Goal: Book appointment/travel/reservation

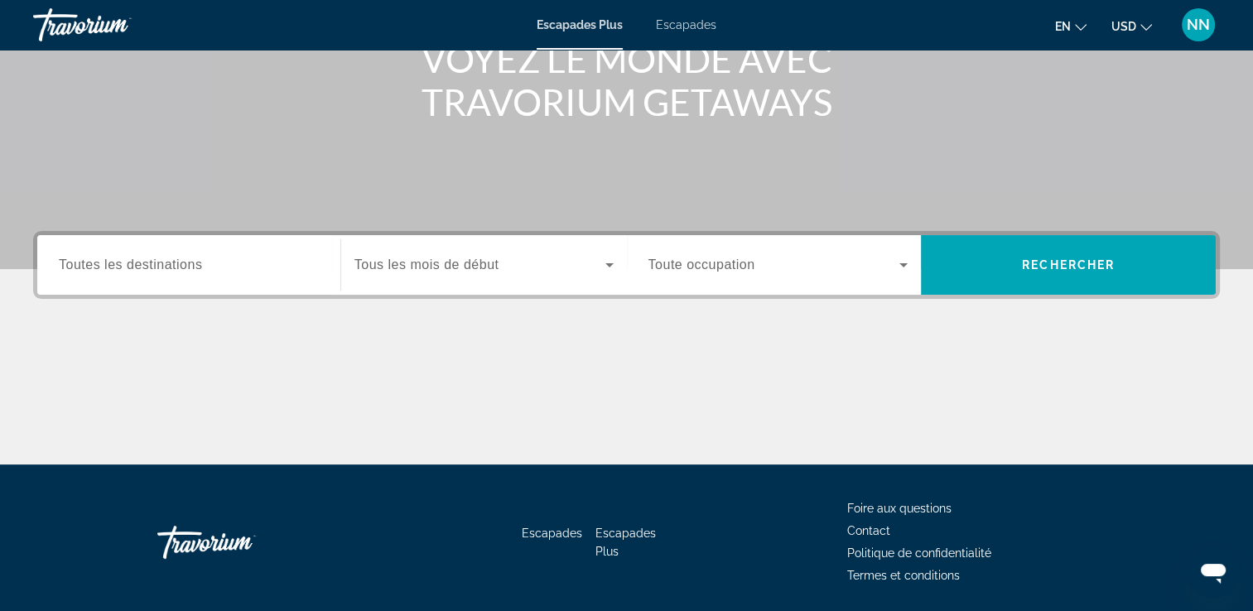
scroll to position [283, 0]
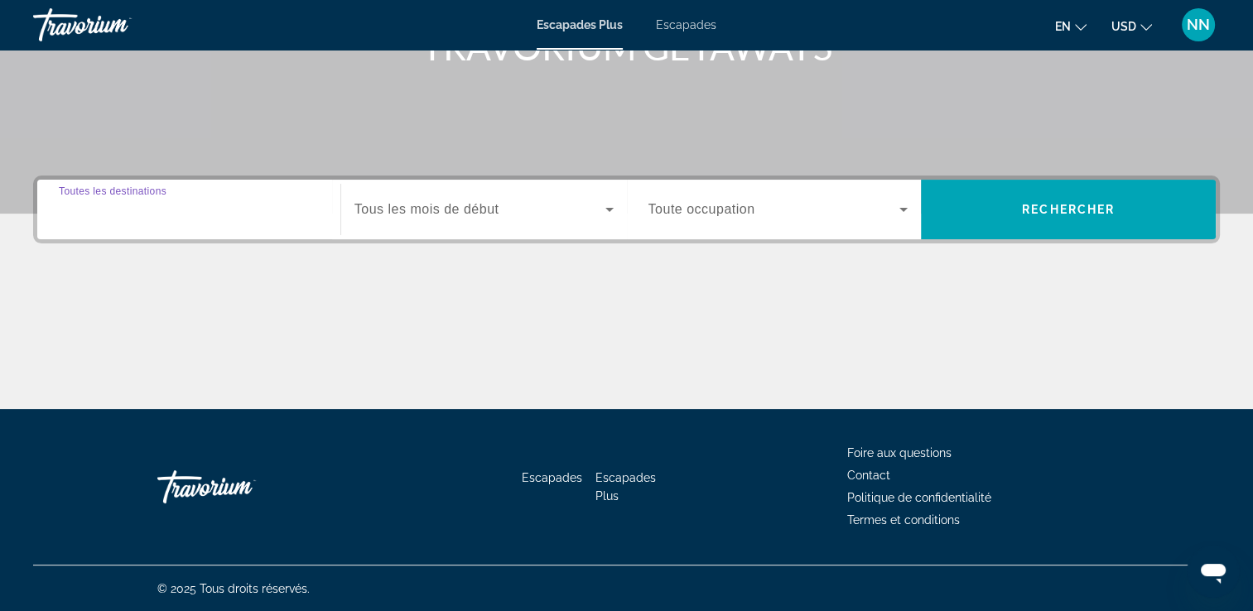
click at [199, 217] on input "Destination Toutes les destinations" at bounding box center [189, 210] width 260 height 20
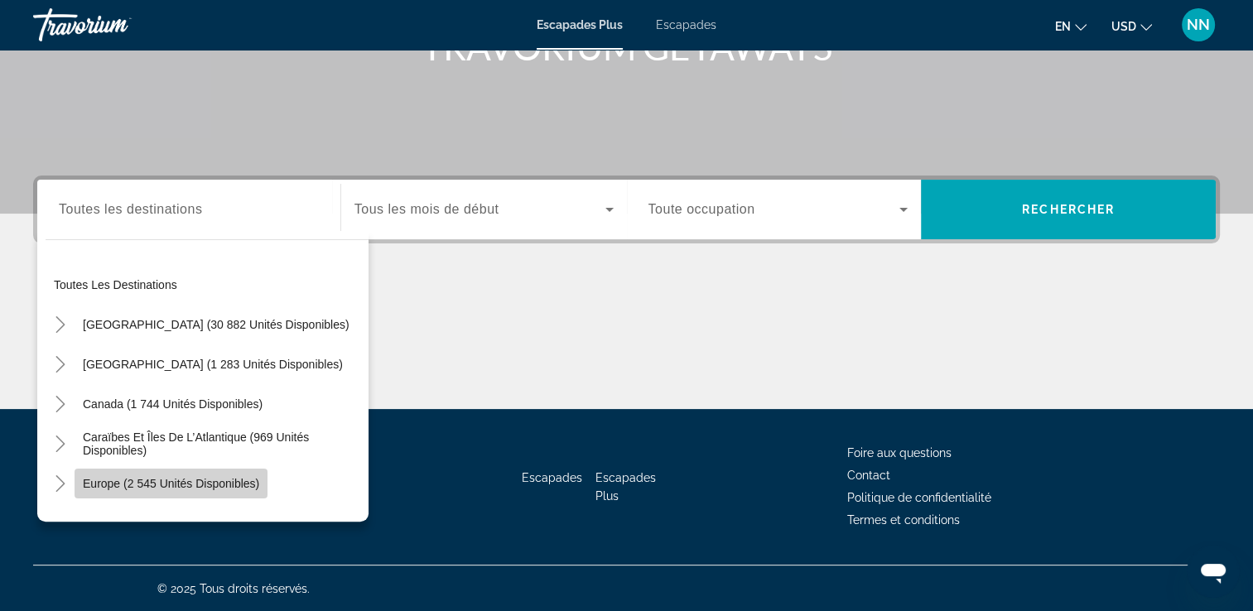
click at [221, 478] on span "Europe (2 545 unités disponibles)" at bounding box center [171, 483] width 176 height 13
type input "**********"
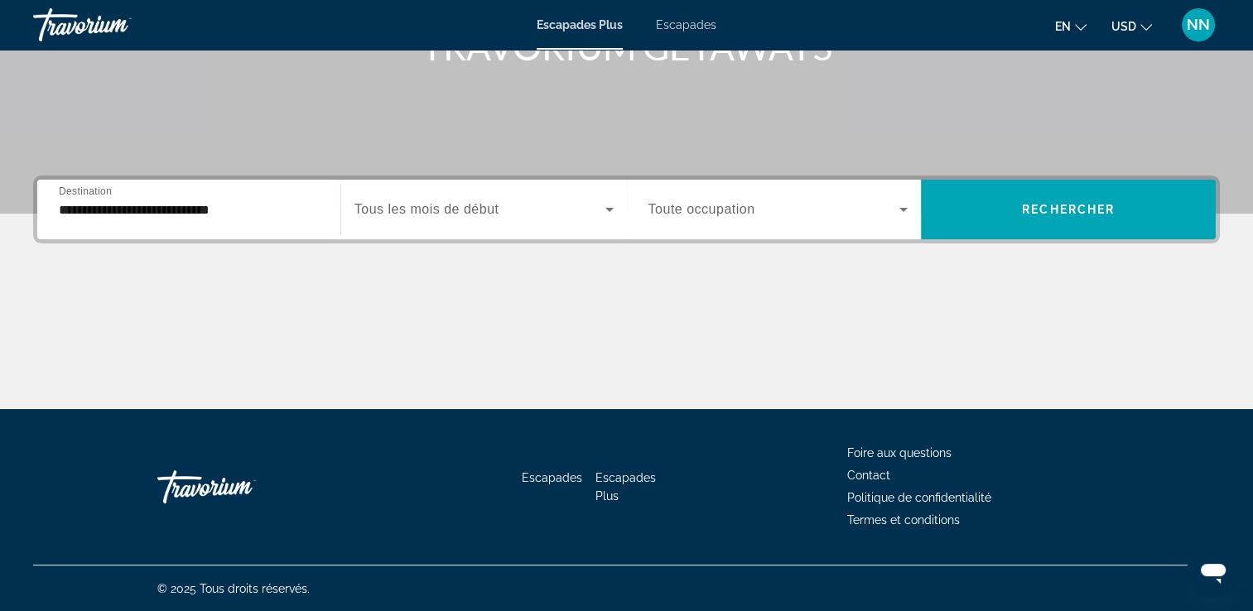
click at [460, 207] on span "Tous les mois de début" at bounding box center [426, 209] width 145 height 14
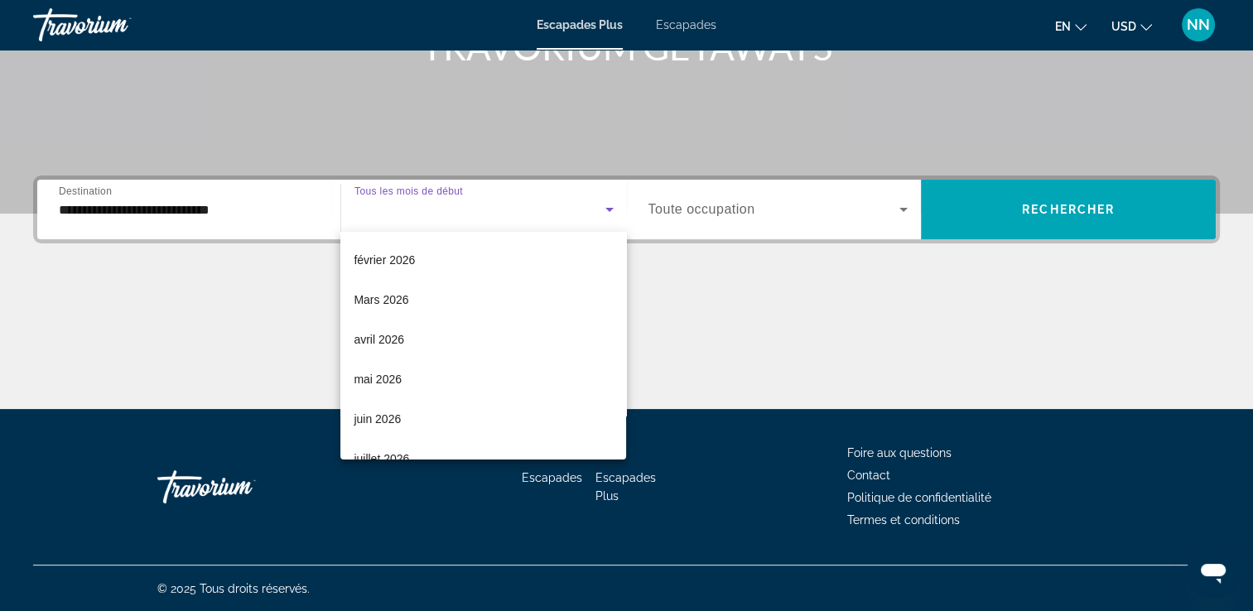
scroll to position [243, 0]
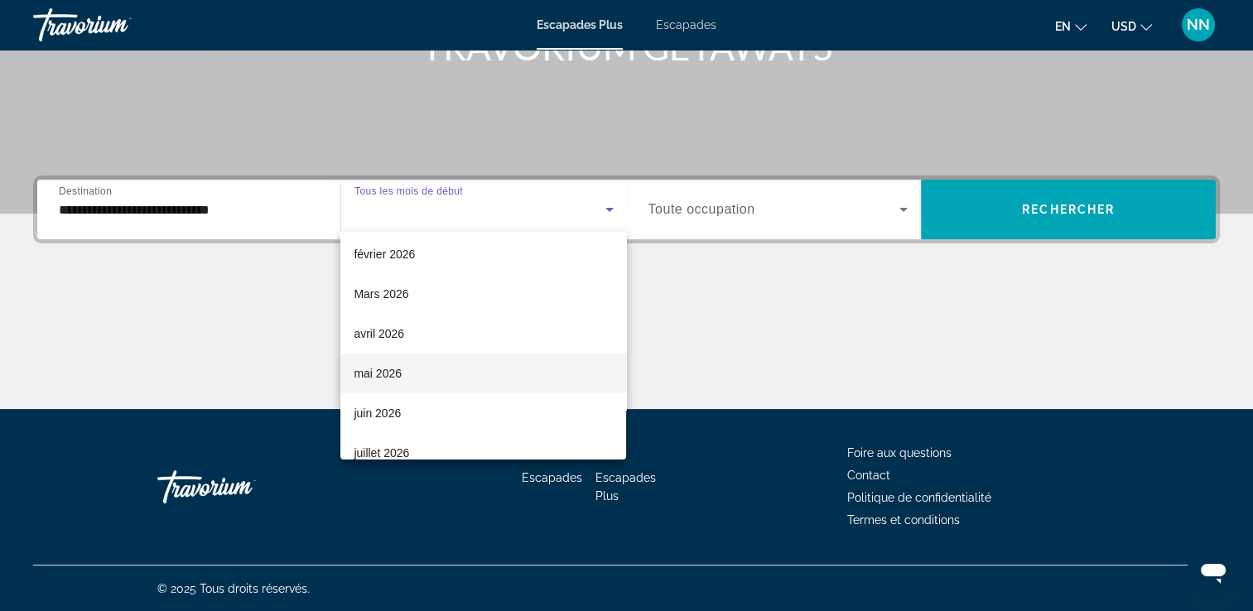
click at [495, 366] on mat-option "mai 2026" at bounding box center [483, 374] width 286 height 40
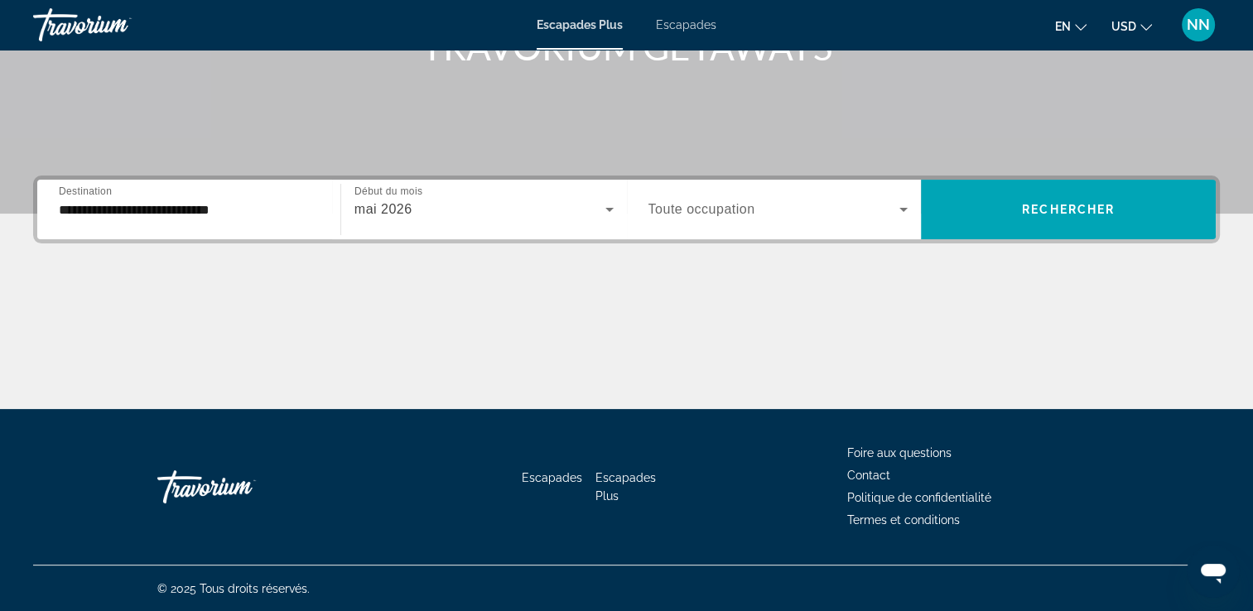
click at [723, 204] on span "Toute occupation" at bounding box center [701, 209] width 107 height 14
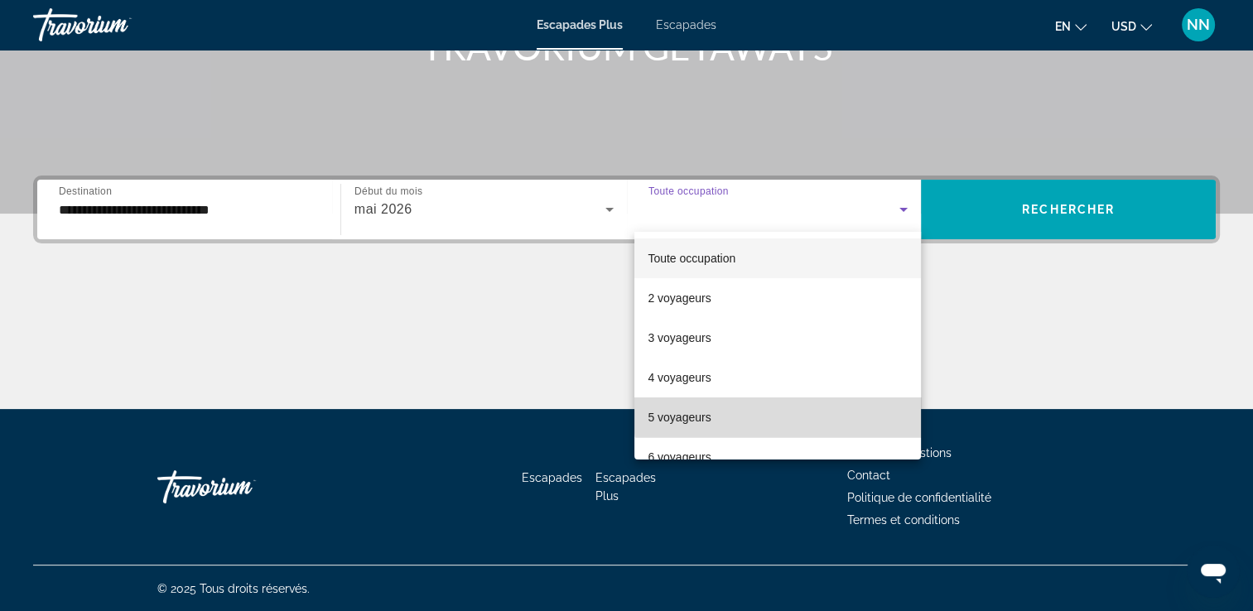
click at [782, 407] on mat-option "5 voyageurs" at bounding box center [777, 417] width 286 height 40
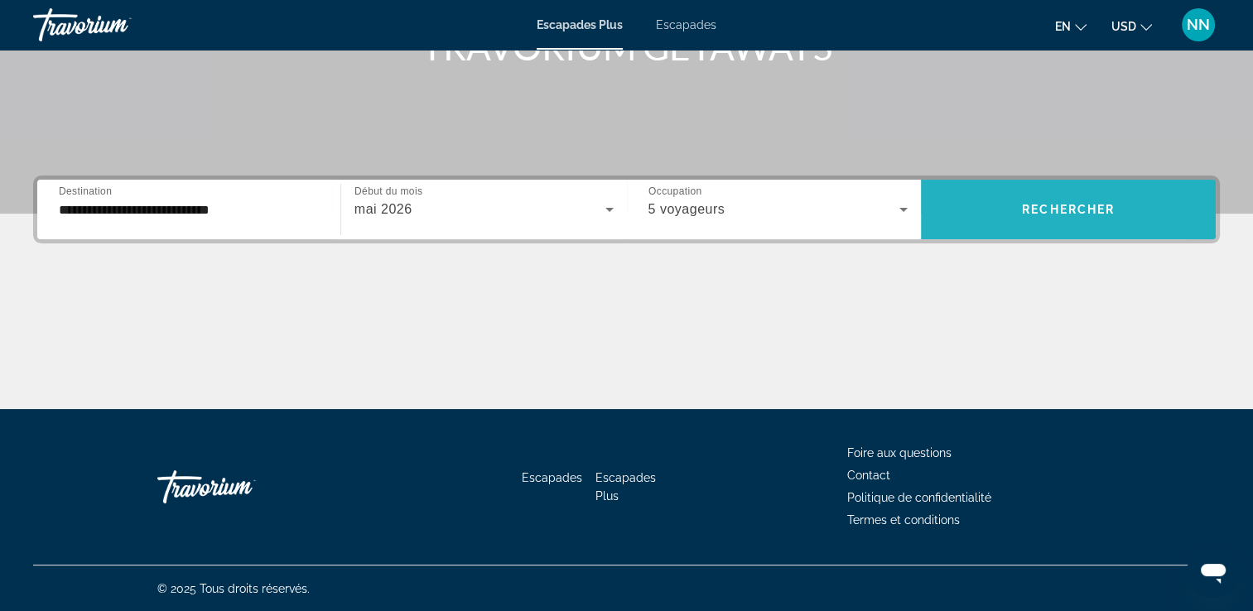
click at [992, 206] on span "Widget de recherche" at bounding box center [1068, 210] width 295 height 40
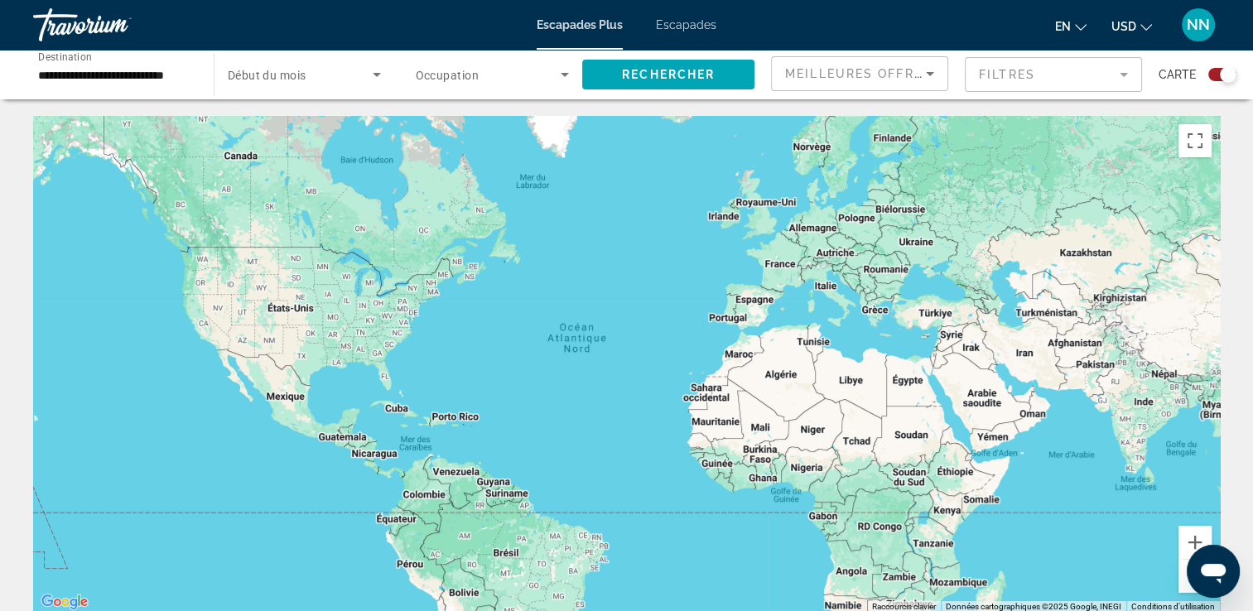
click at [301, 79] on span "Début du mois" at bounding box center [267, 75] width 79 height 13
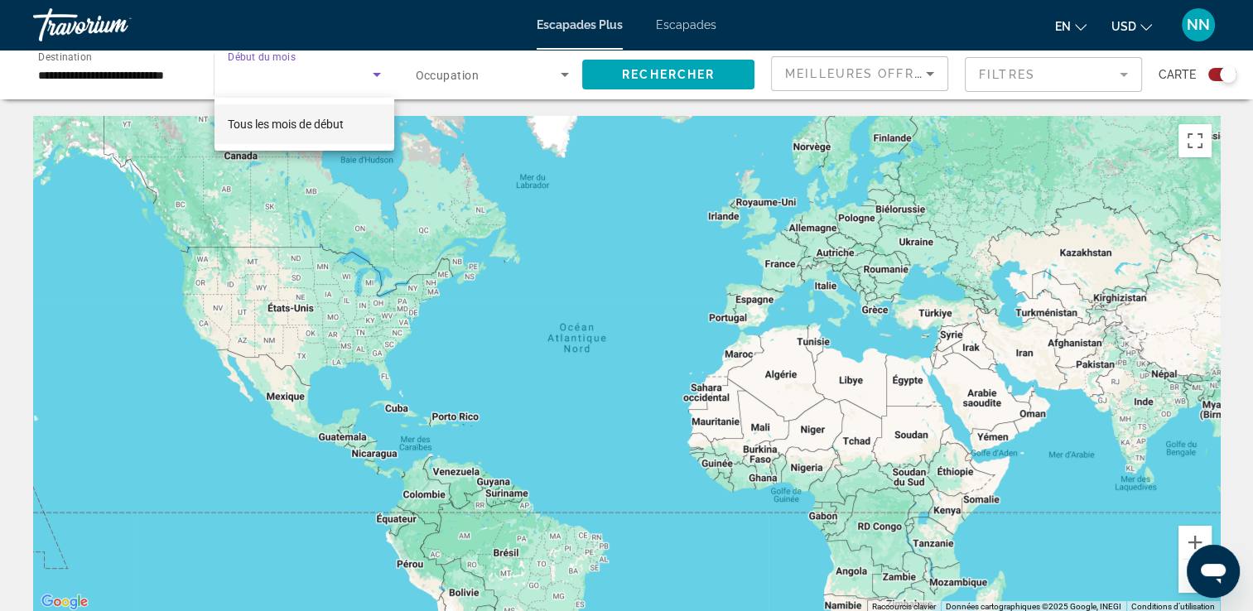
click at [630, 84] on div at bounding box center [626, 305] width 1253 height 611
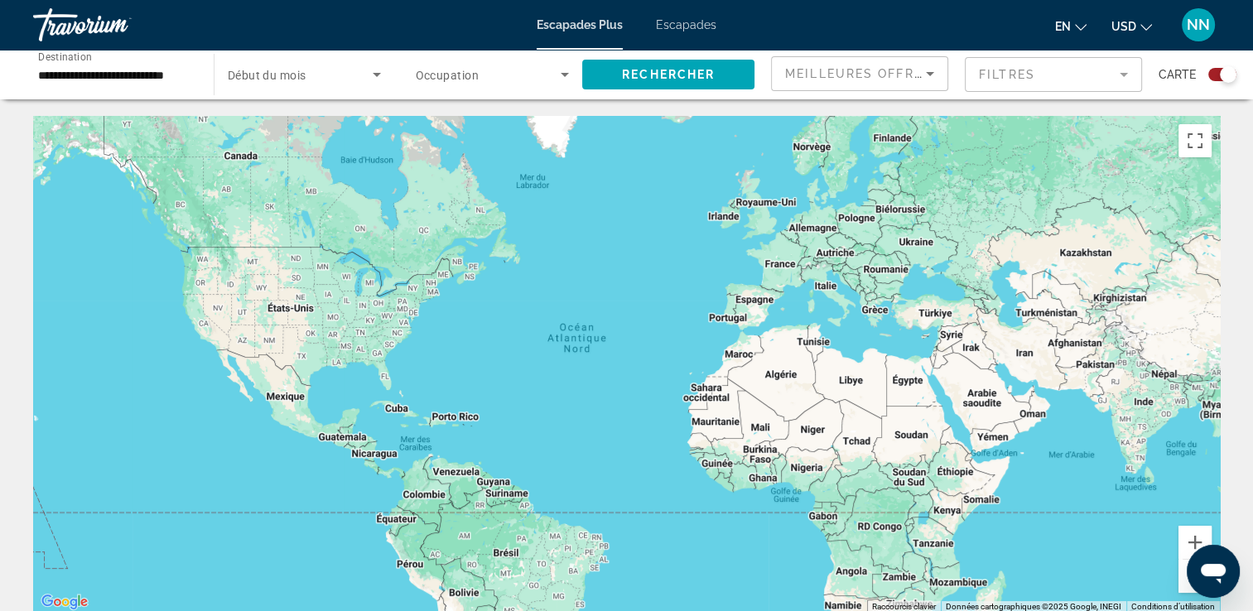
click at [758, 300] on div "Contenu principal" at bounding box center [626, 364] width 1186 height 497
click at [755, 315] on div "Contenu principal" at bounding box center [626, 364] width 1186 height 497
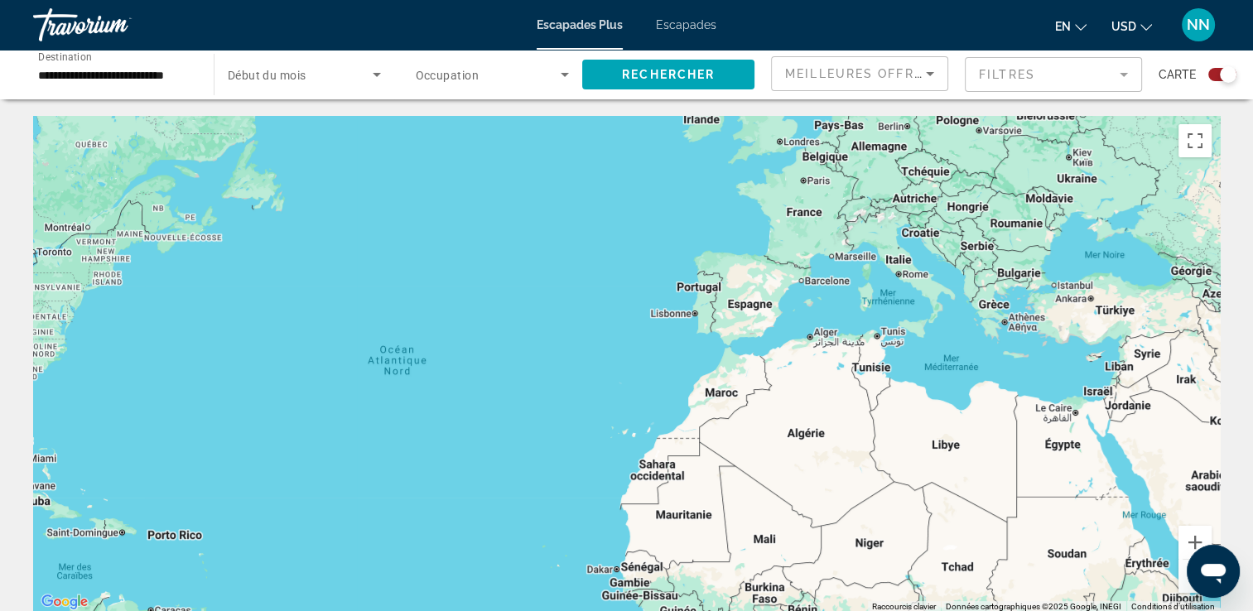
click at [745, 304] on div "Contenu principal" at bounding box center [626, 364] width 1186 height 497
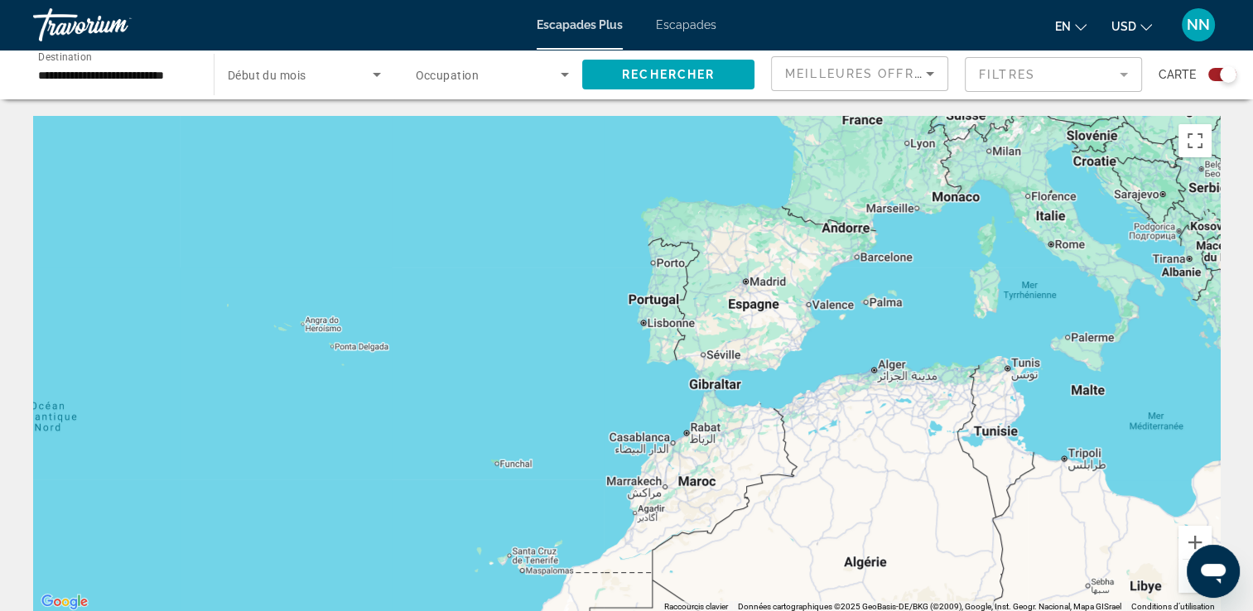
click at [745, 304] on div "Contenu principal" at bounding box center [626, 364] width 1186 height 497
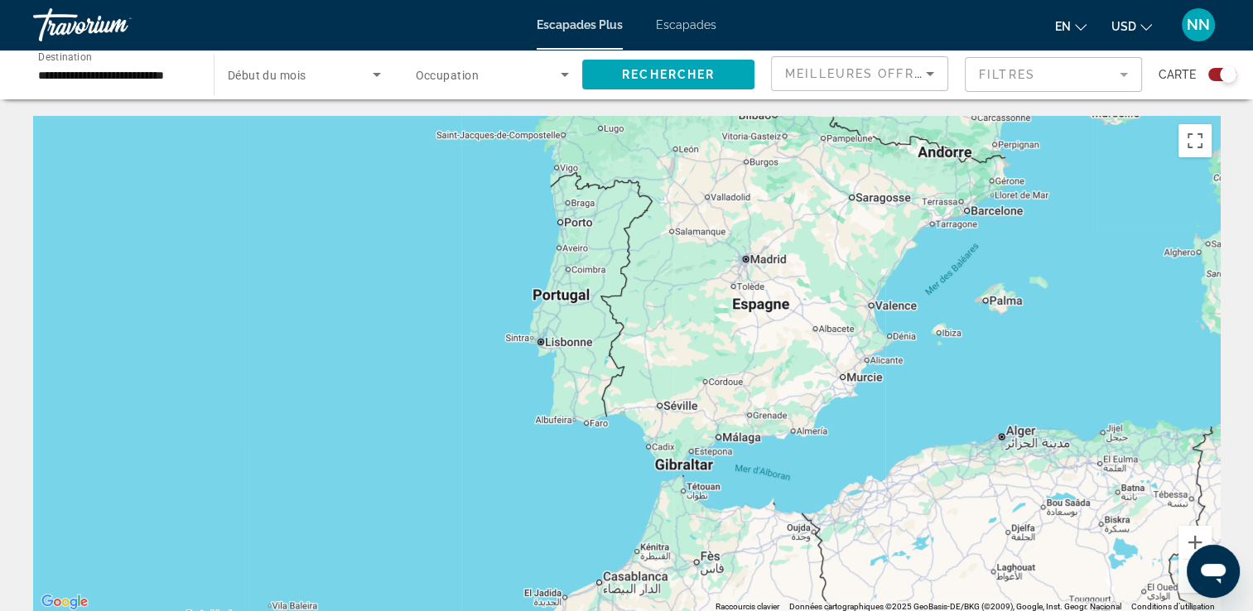
click at [745, 304] on div "Contenu principal" at bounding box center [626, 364] width 1186 height 497
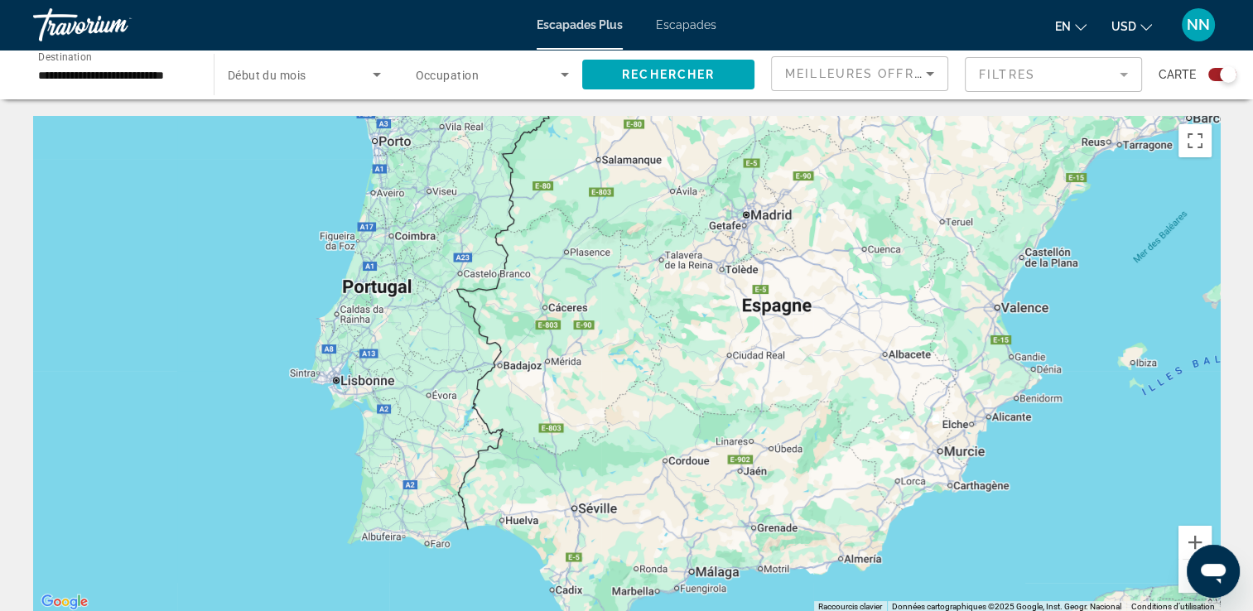
click at [572, 510] on div "Contenu principal" at bounding box center [626, 364] width 1186 height 497
click at [570, 513] on div "Contenu principal" at bounding box center [626, 364] width 1186 height 497
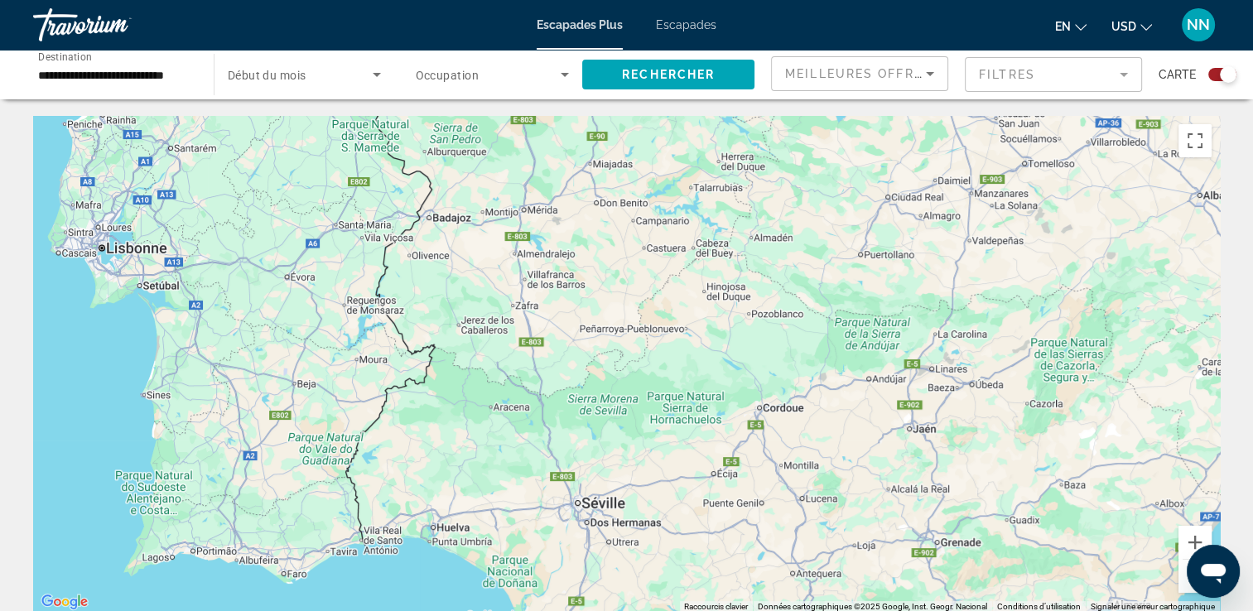
click at [679, 23] on span "Escapades" at bounding box center [686, 24] width 60 height 13
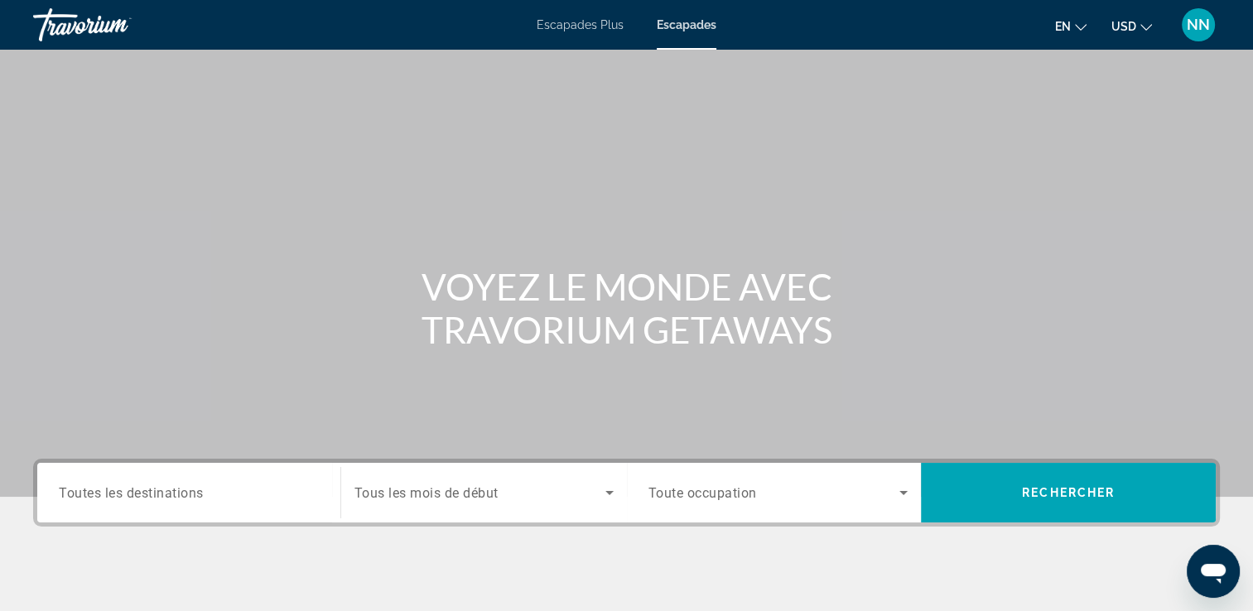
click at [146, 506] on div "Widget de recherche" at bounding box center [189, 492] width 260 height 47
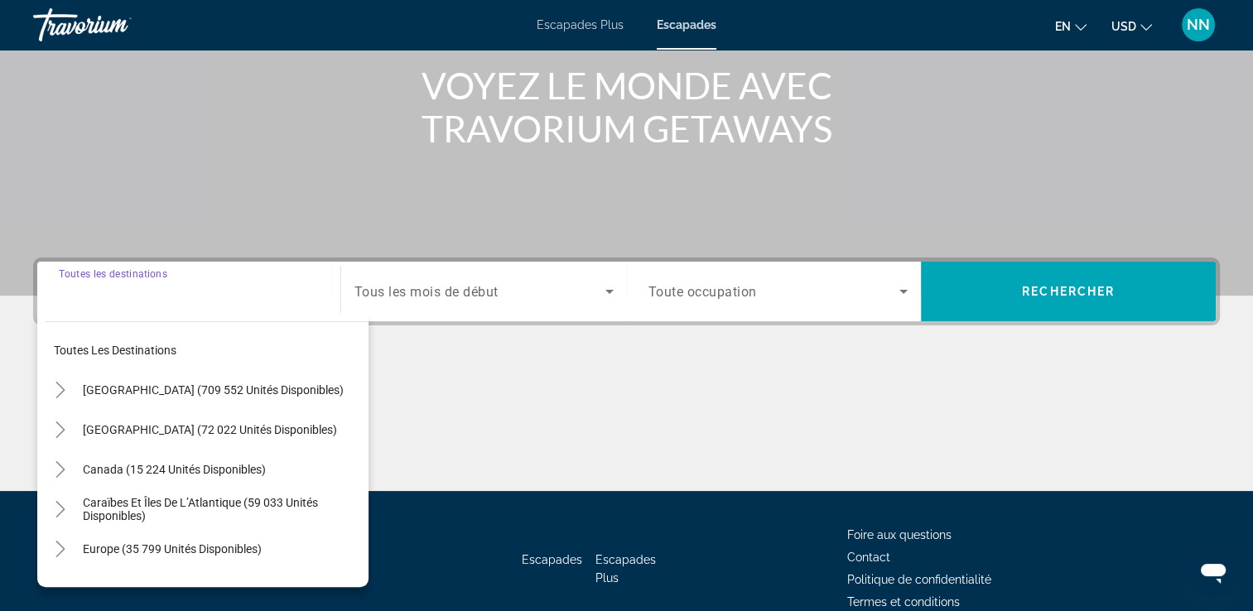
scroll to position [283, 0]
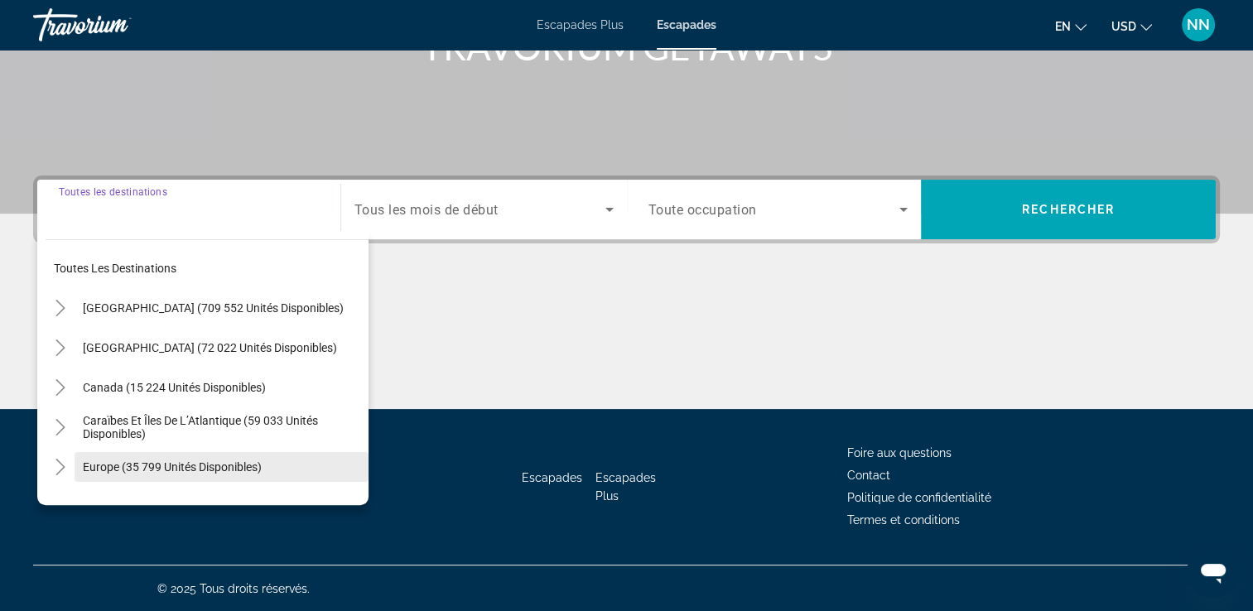
click at [182, 476] on span "Widget de recherche" at bounding box center [222, 467] width 294 height 40
type input "**********"
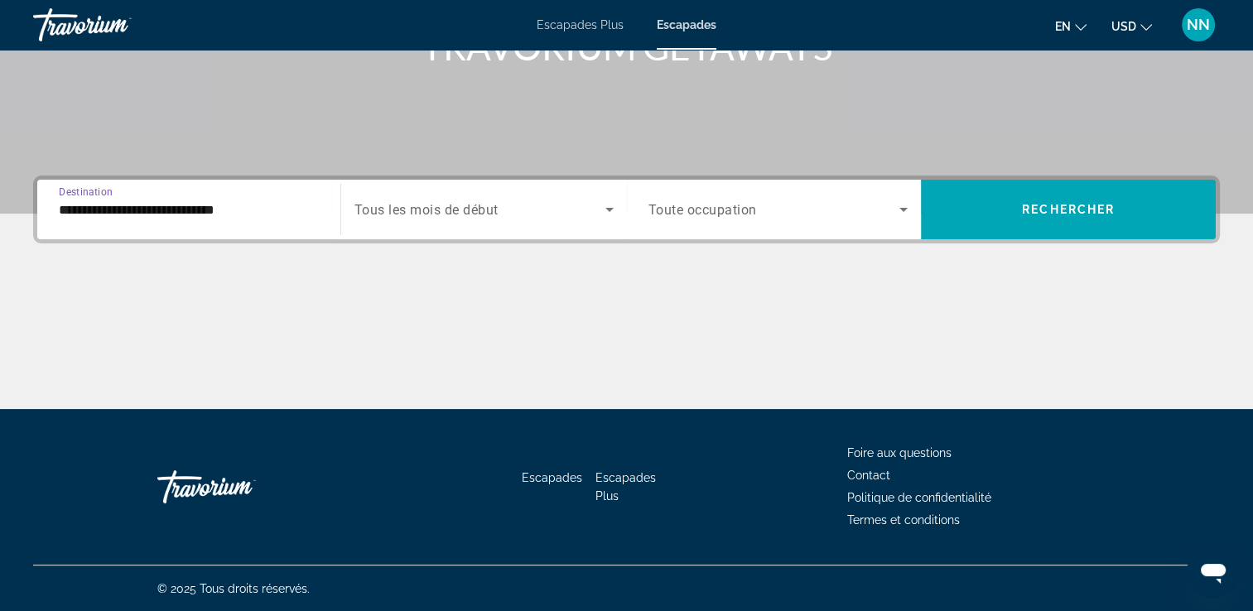
click at [434, 197] on div "Widget de recherche" at bounding box center [483, 209] width 259 height 46
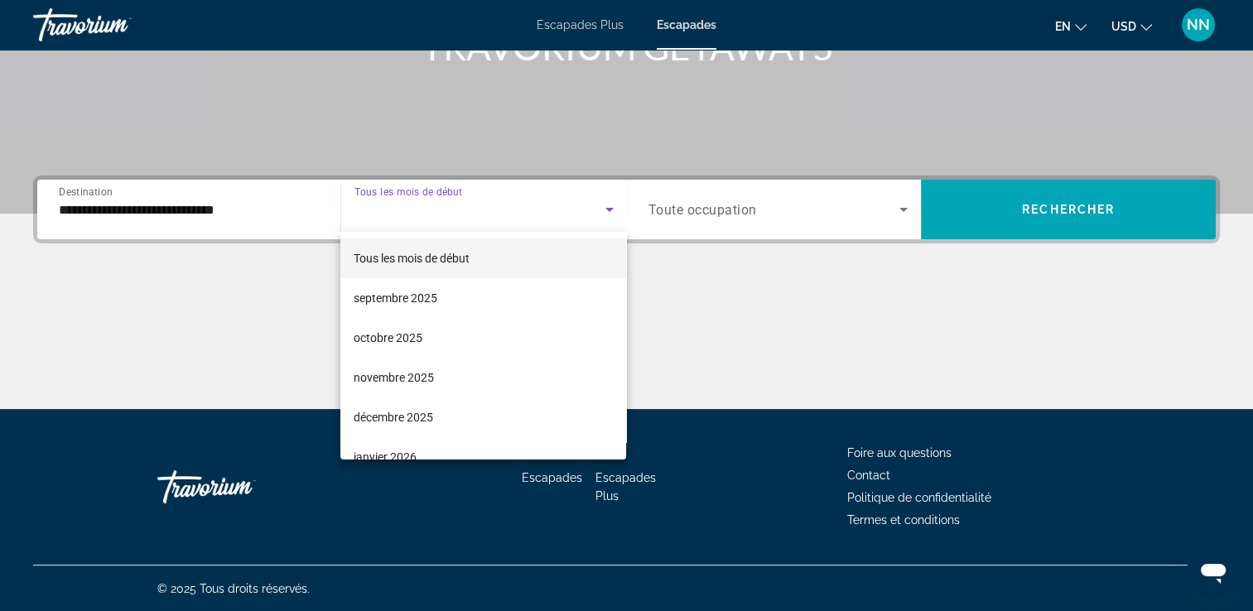
scroll to position [199, 0]
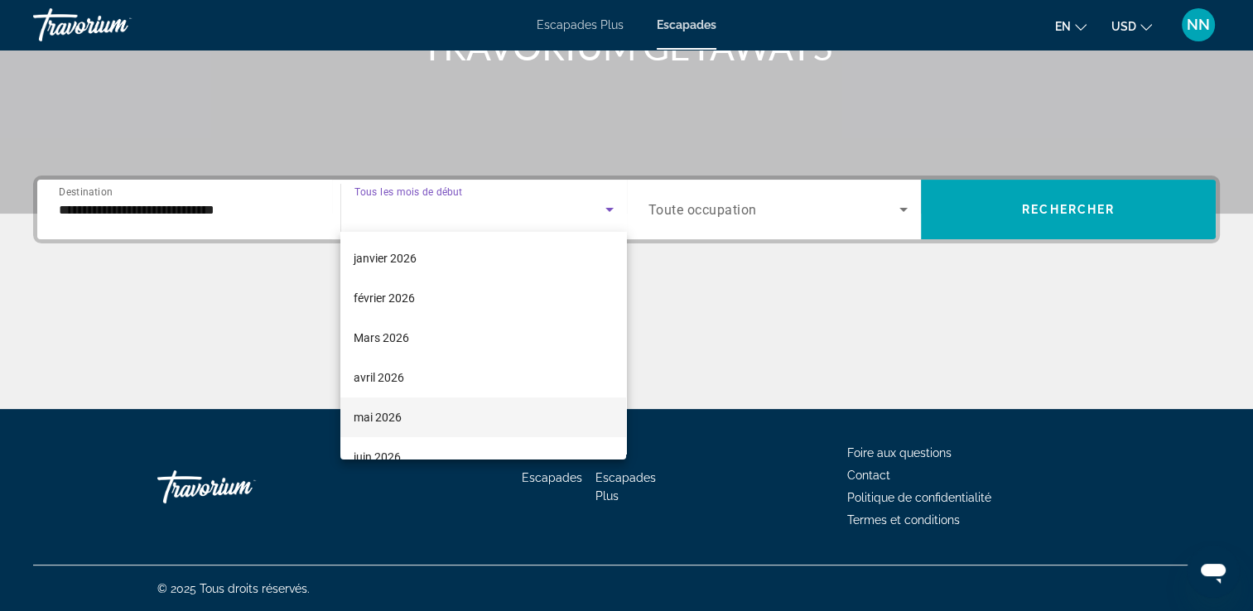
click at [469, 422] on mat-option "mai 2026" at bounding box center [483, 417] width 286 height 40
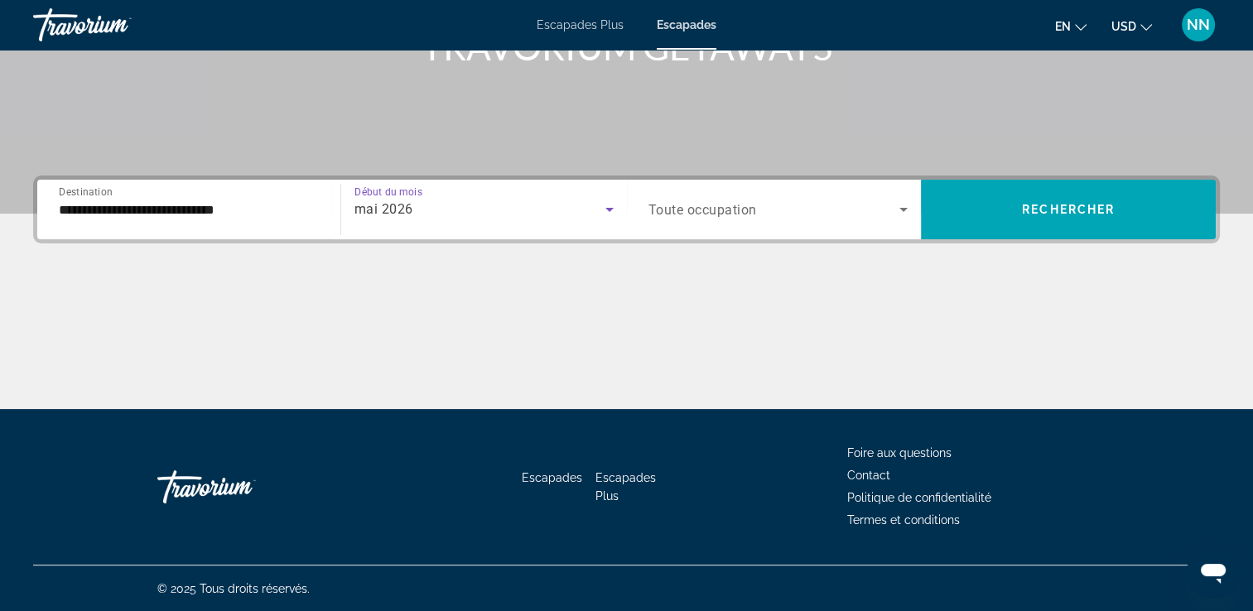
click at [724, 197] on div "Widget de recherche" at bounding box center [778, 209] width 260 height 46
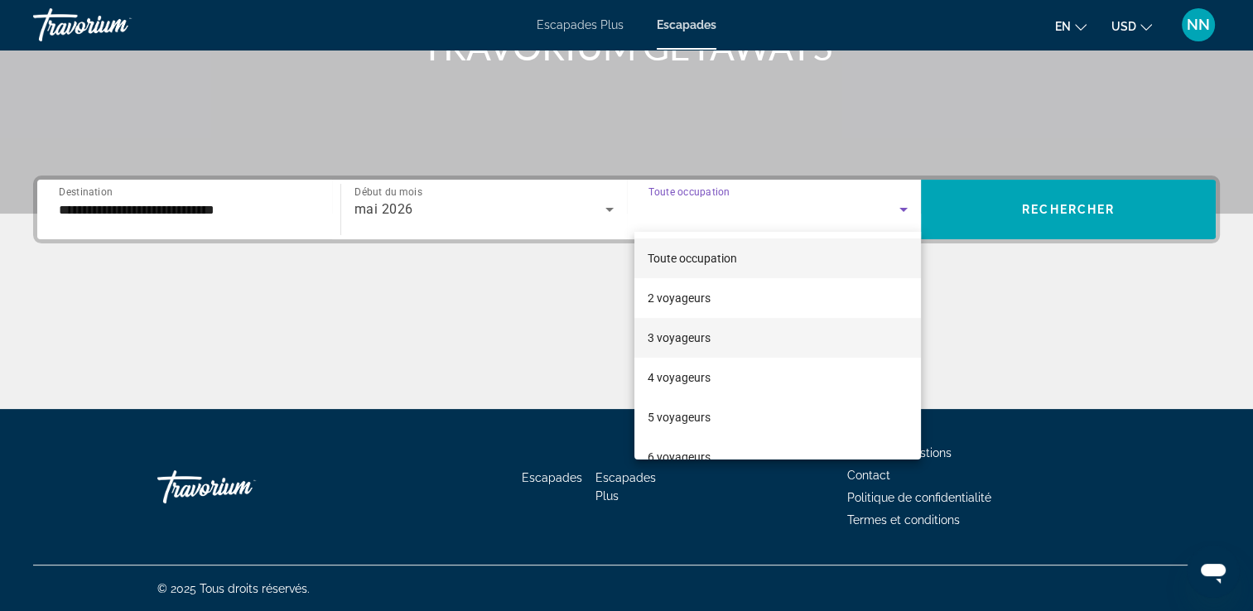
click at [715, 339] on mat-option "3 voyageurs" at bounding box center [777, 338] width 286 height 40
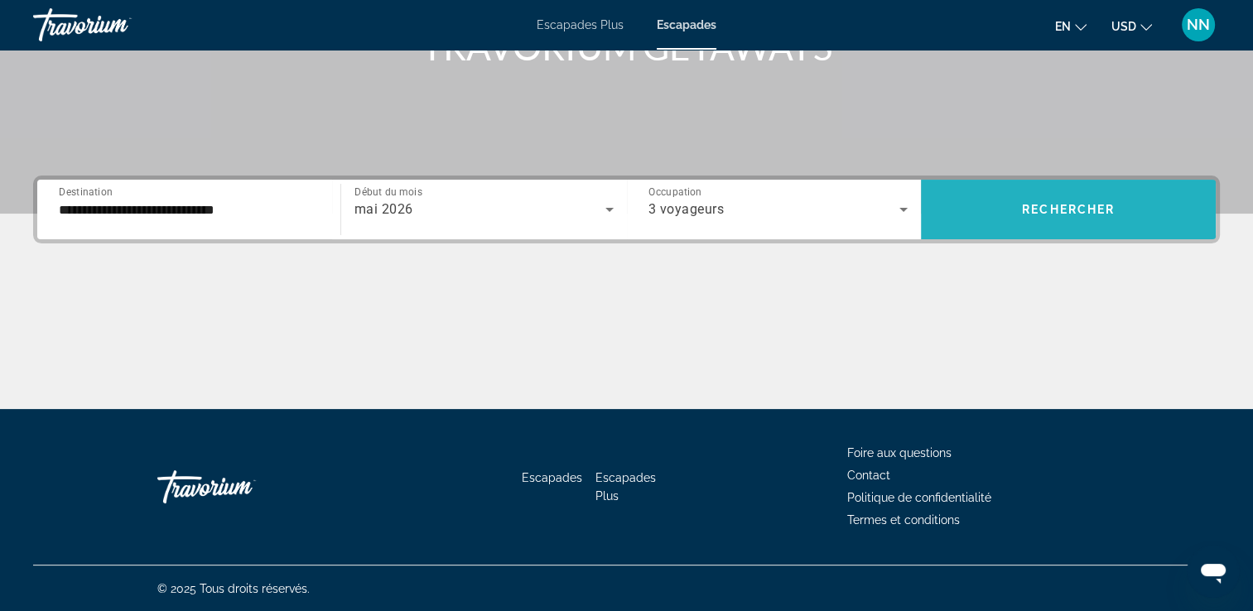
click at [1047, 219] on span "Widget de recherche" at bounding box center [1068, 210] width 295 height 40
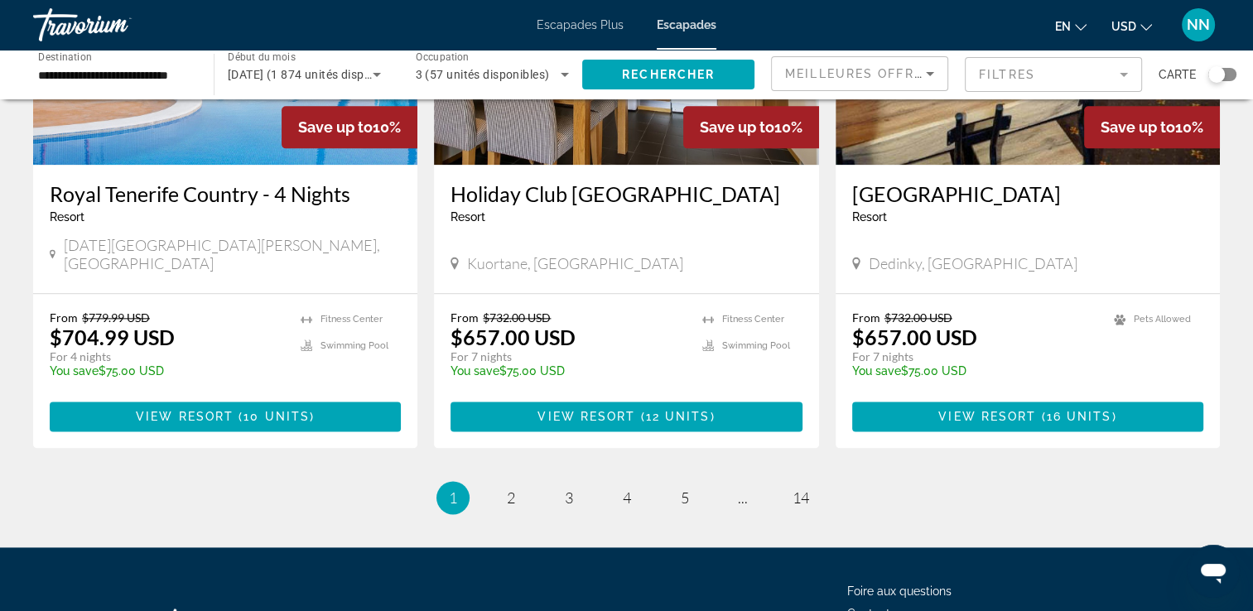
scroll to position [1988, 0]
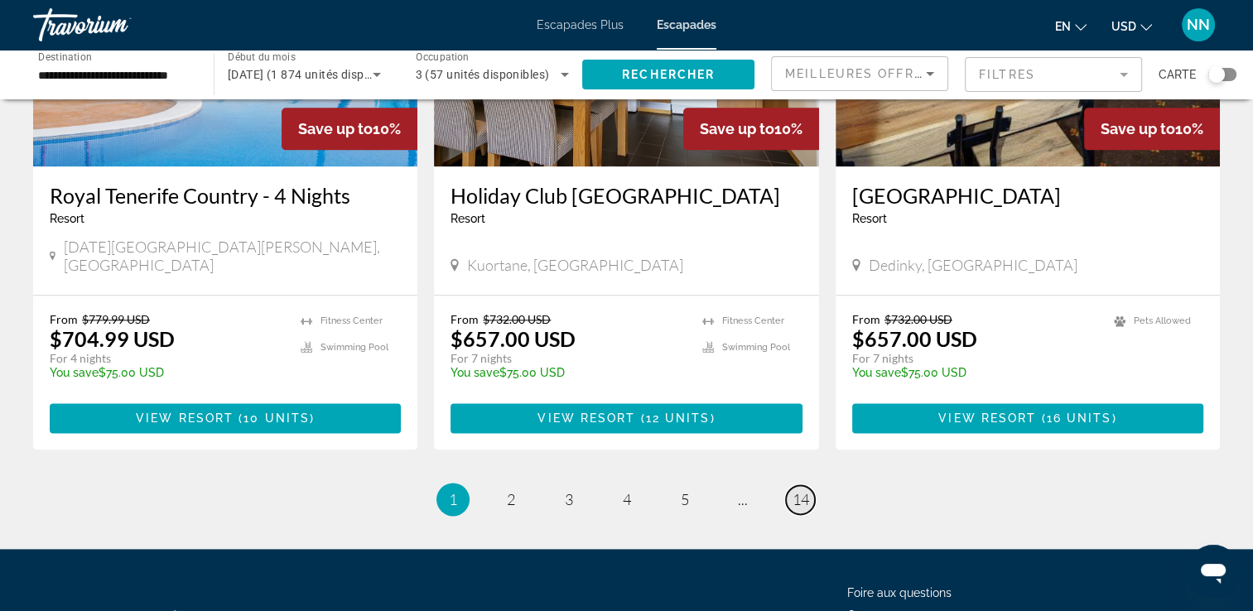
click at [800, 490] on span "14" at bounding box center [800, 499] width 17 height 18
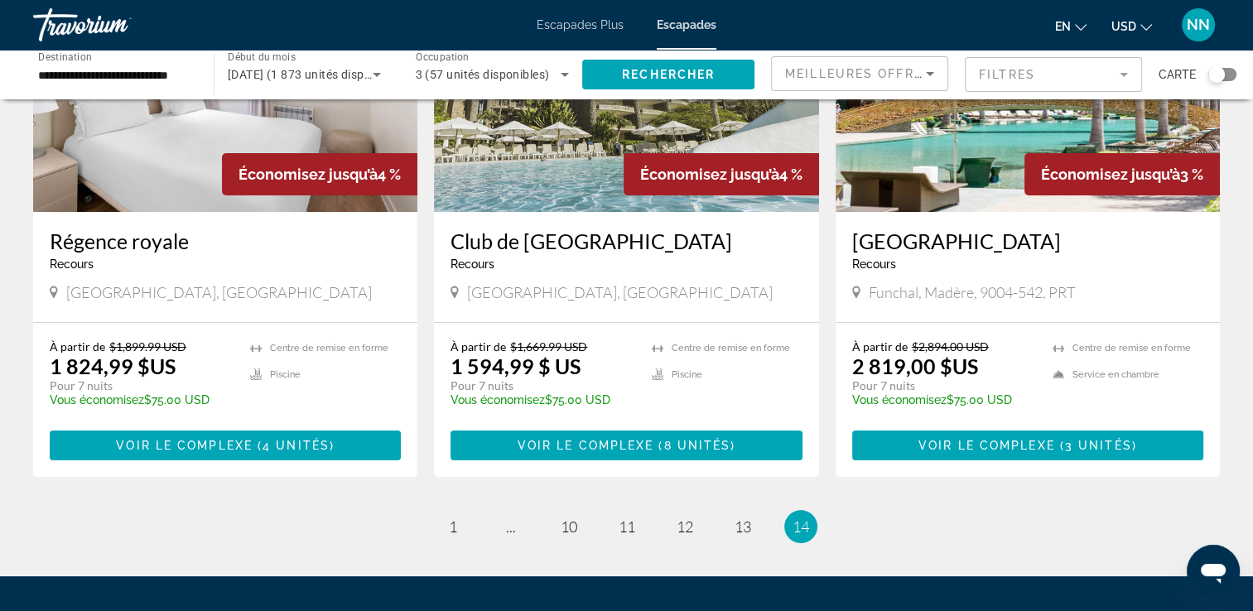
scroll to position [214, 0]
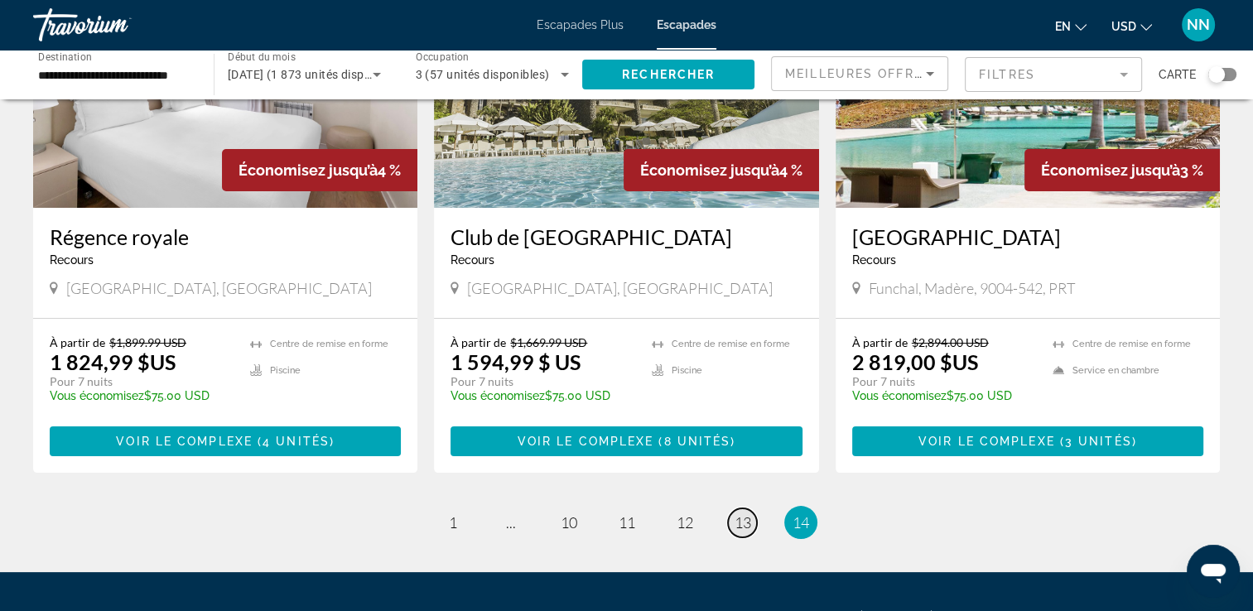
click at [732, 521] on link "page 13" at bounding box center [742, 522] width 29 height 29
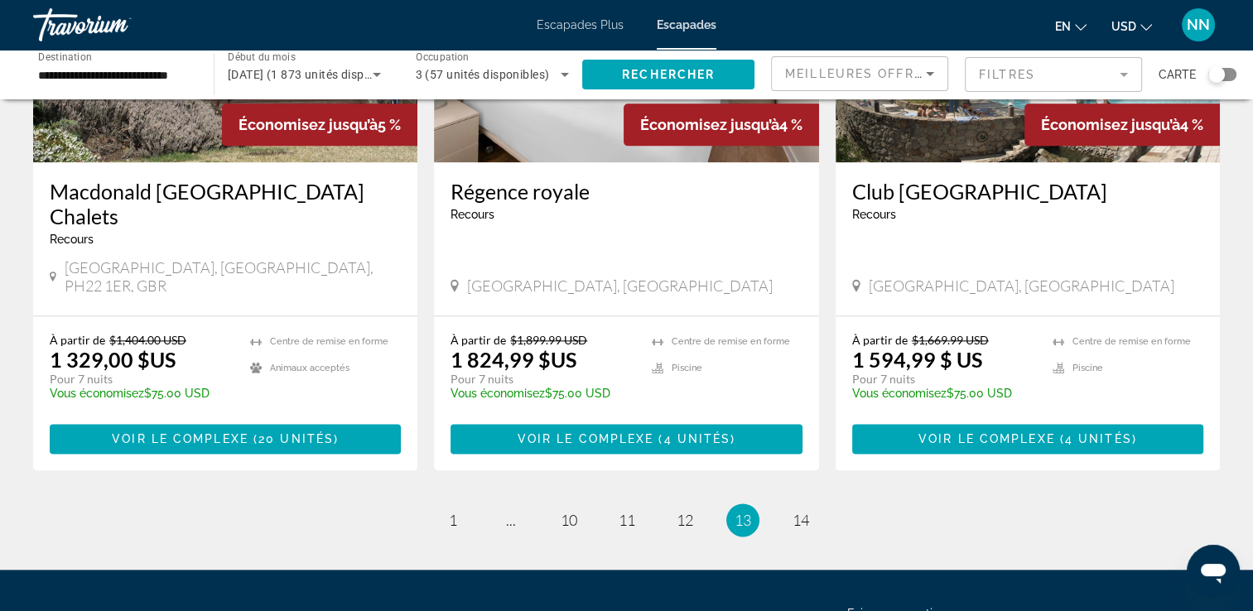
scroll to position [1994, 0]
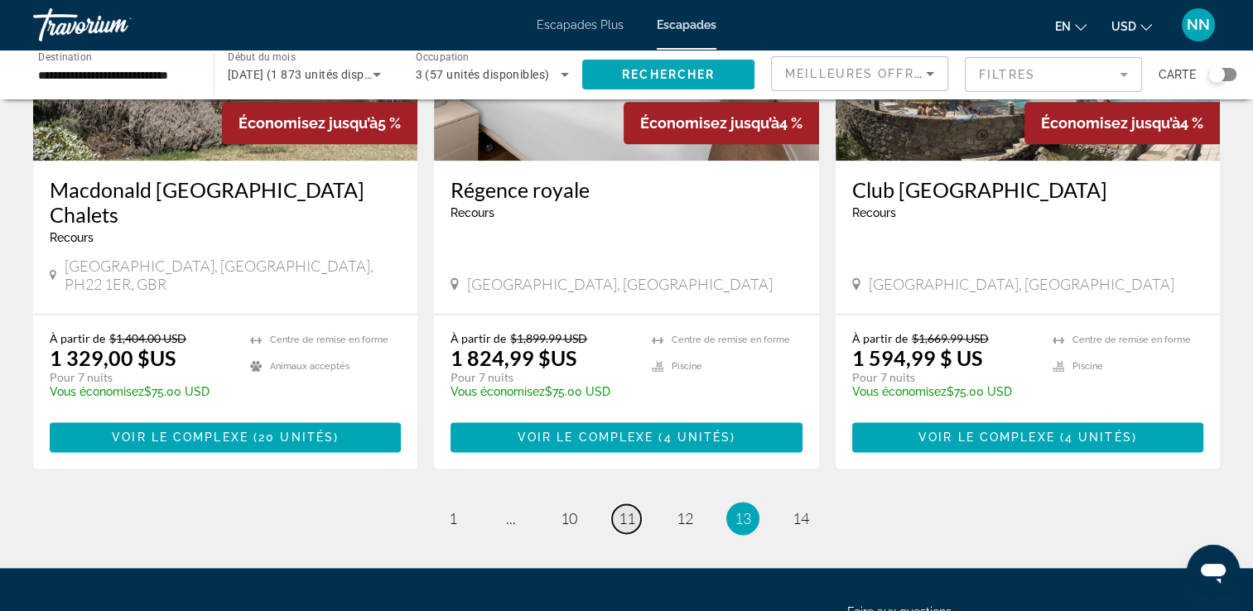
click at [628, 509] on span "11" at bounding box center [626, 518] width 17 height 18
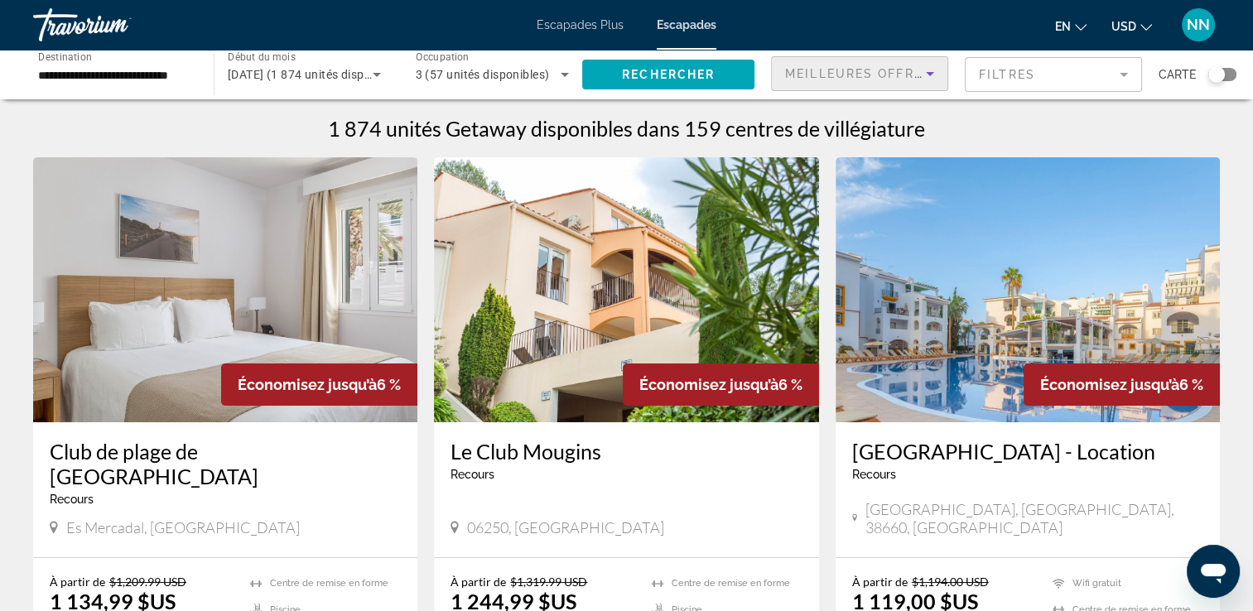
click at [923, 81] on icon "Trier par" at bounding box center [930, 74] width 20 height 20
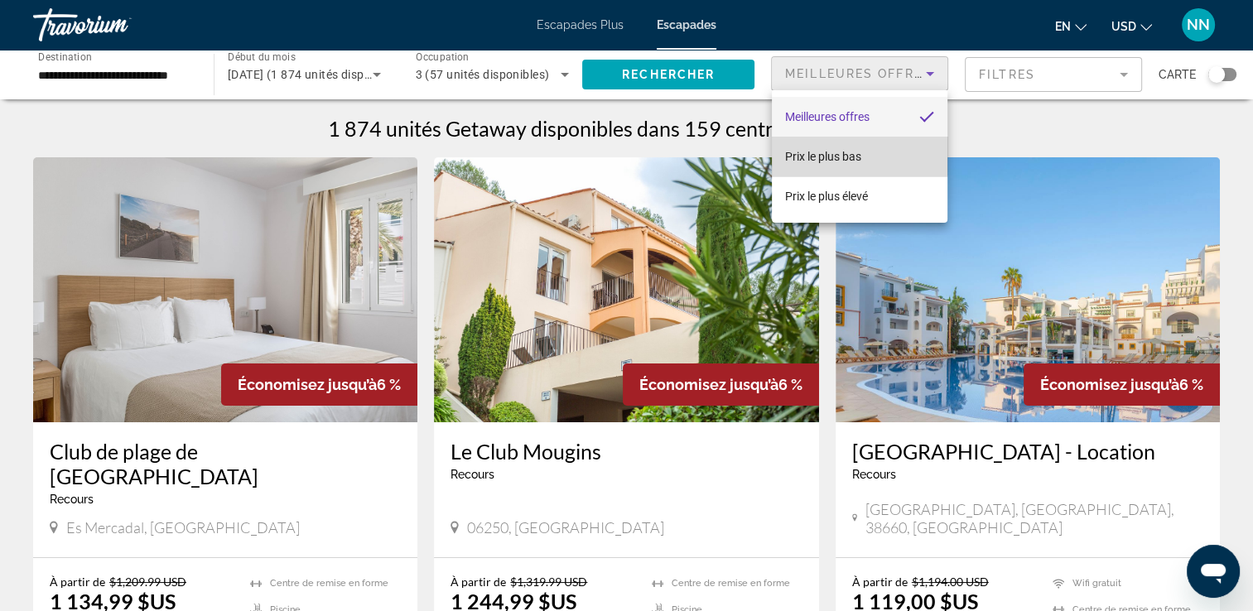
click at [849, 141] on mat-option "Prix le plus bas" at bounding box center [860, 157] width 176 height 40
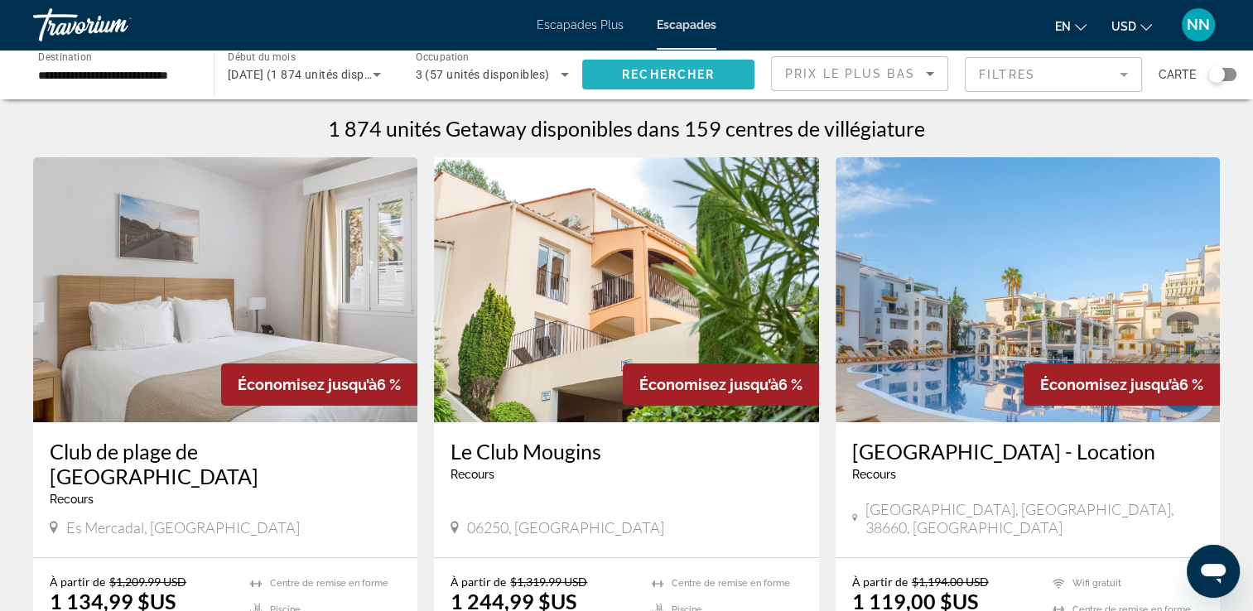
click at [712, 60] on span "Widget de recherche" at bounding box center [668, 75] width 172 height 40
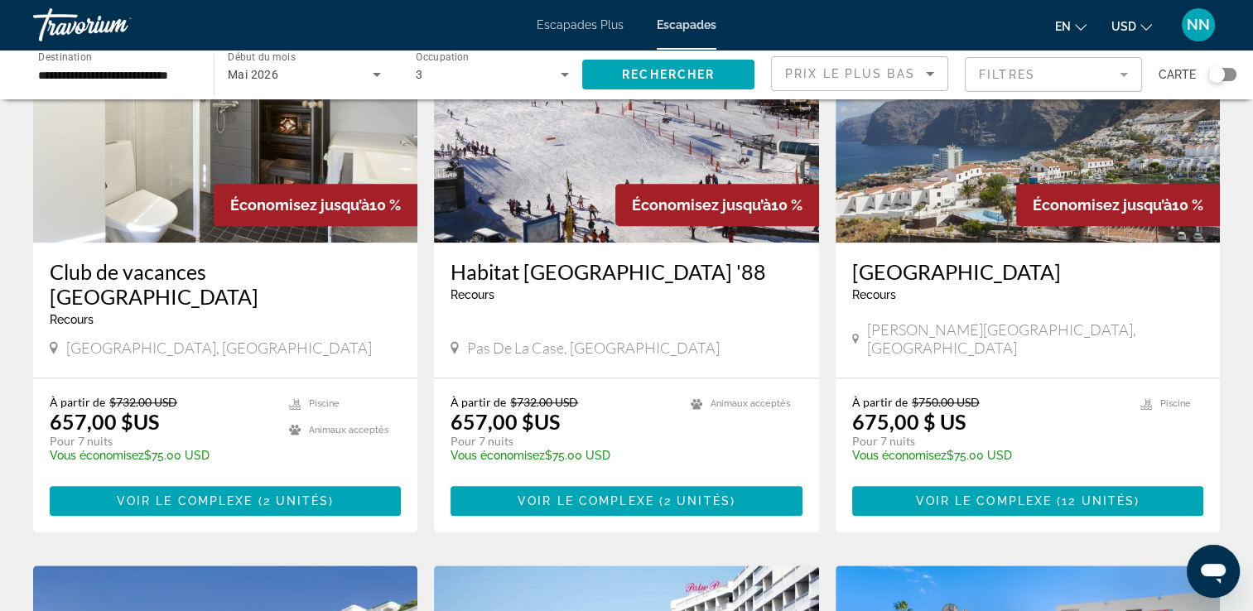
scroll to position [1374, 0]
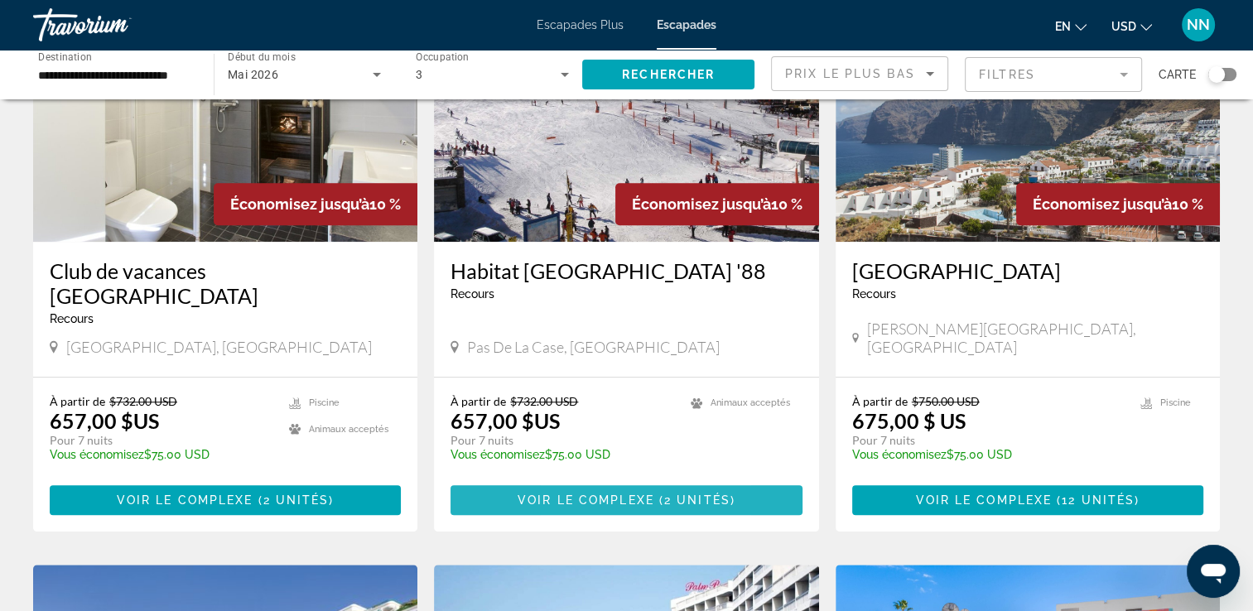
click at [566, 493] on span "Voir le complexe" at bounding box center [585, 499] width 137 height 13
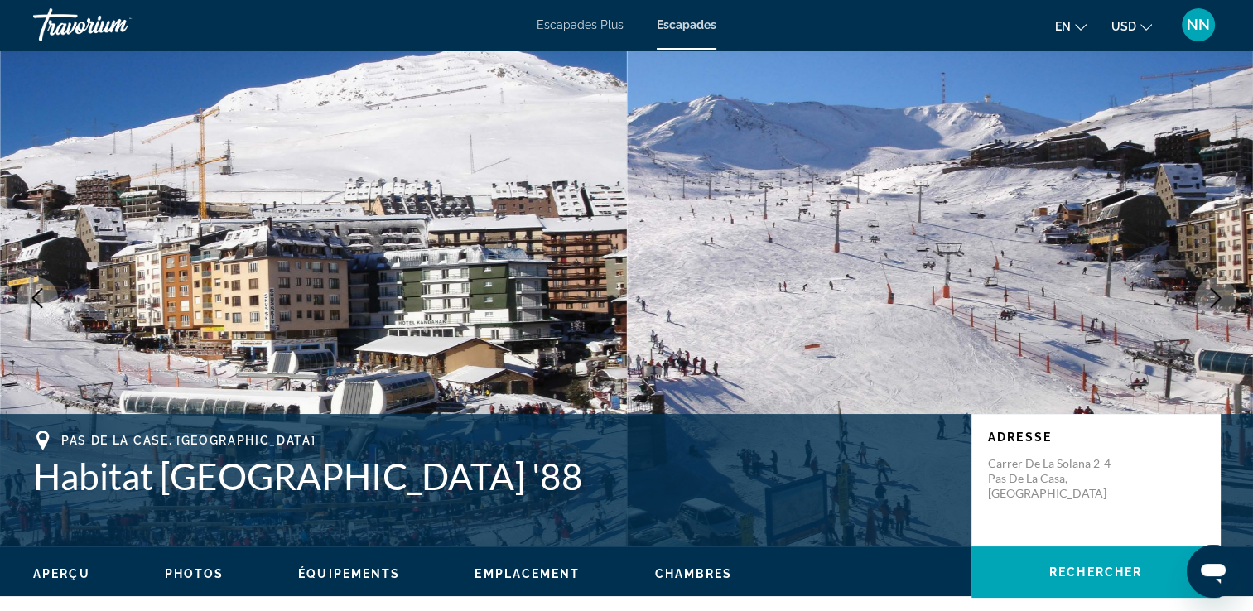
click at [601, 26] on span "Escapades Plus" at bounding box center [580, 24] width 87 height 13
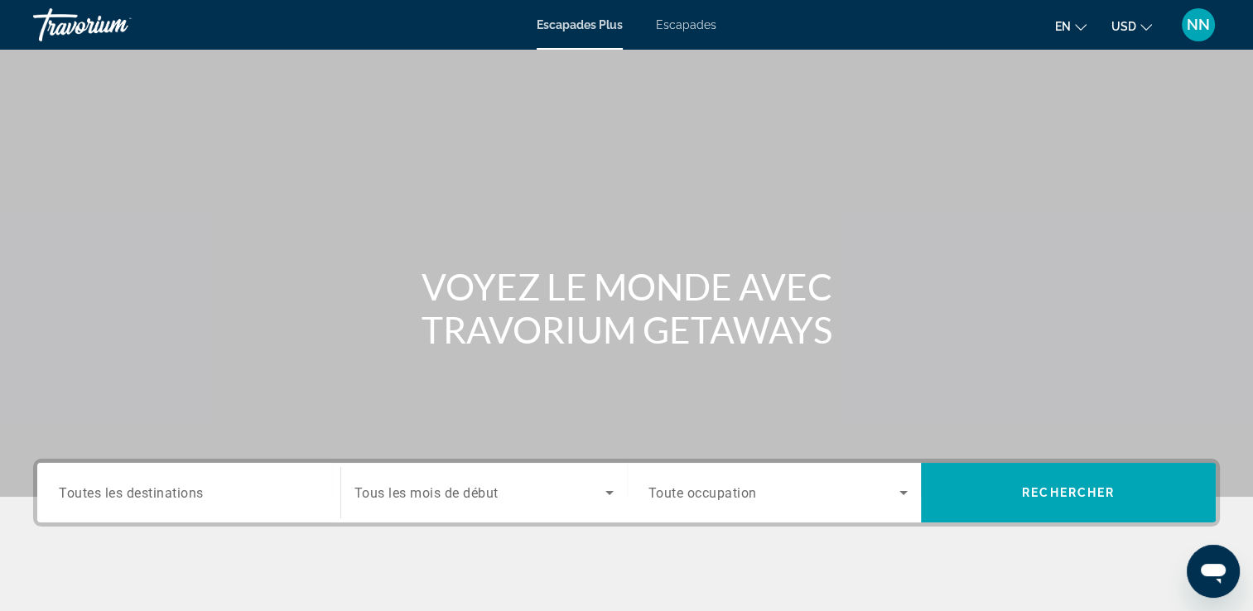
click at [216, 480] on div "Widget de recherche" at bounding box center [189, 492] width 260 height 47
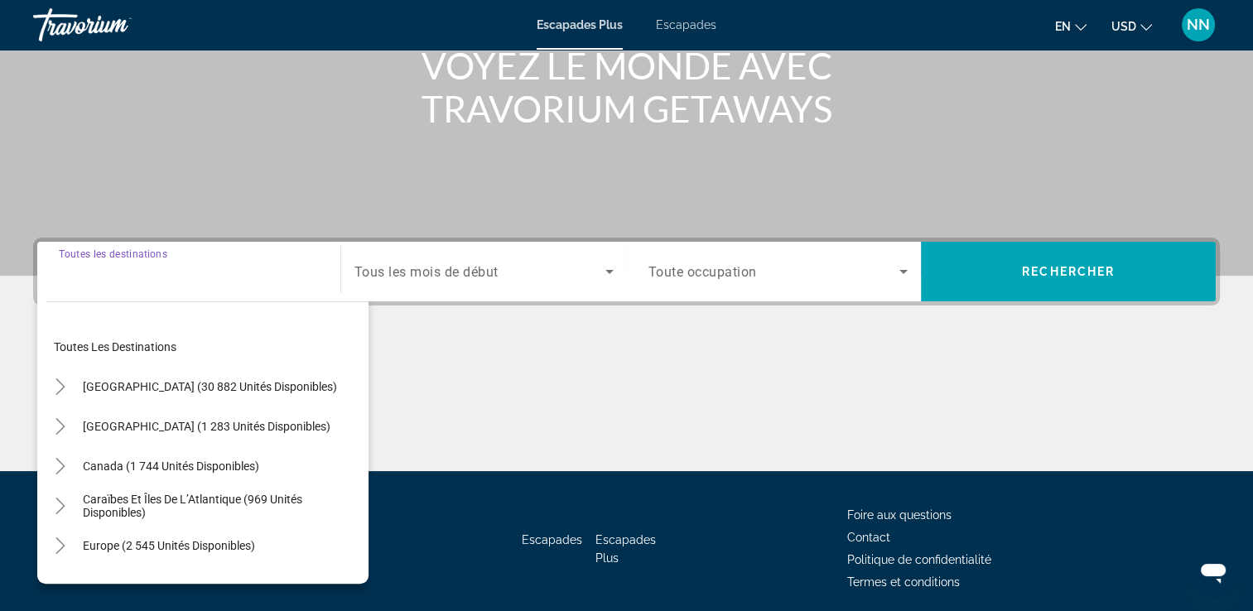
scroll to position [283, 0]
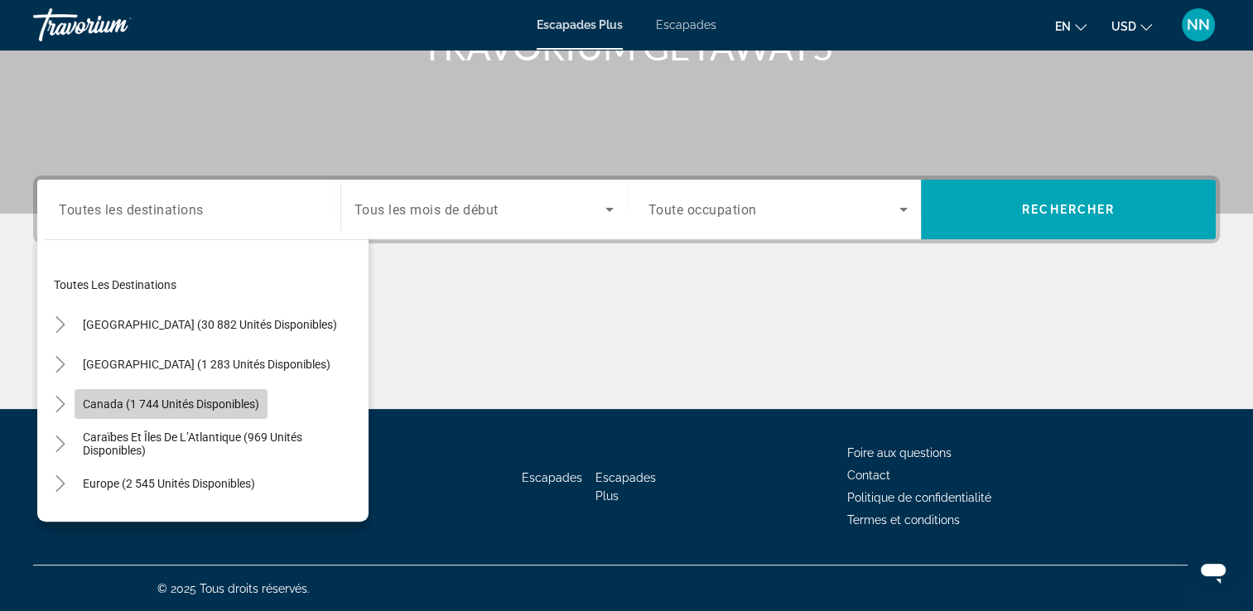
click at [224, 395] on span "Widget de recherche" at bounding box center [171, 404] width 193 height 40
type input "**********"
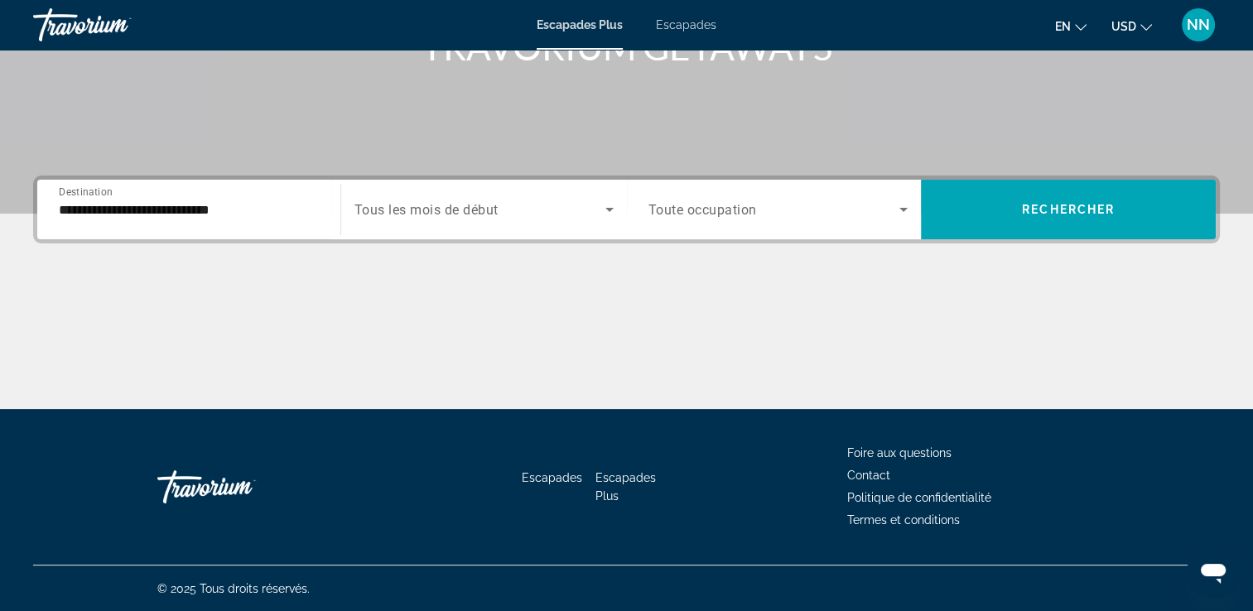
click at [432, 220] on div "Widget de recherche" at bounding box center [483, 209] width 259 height 46
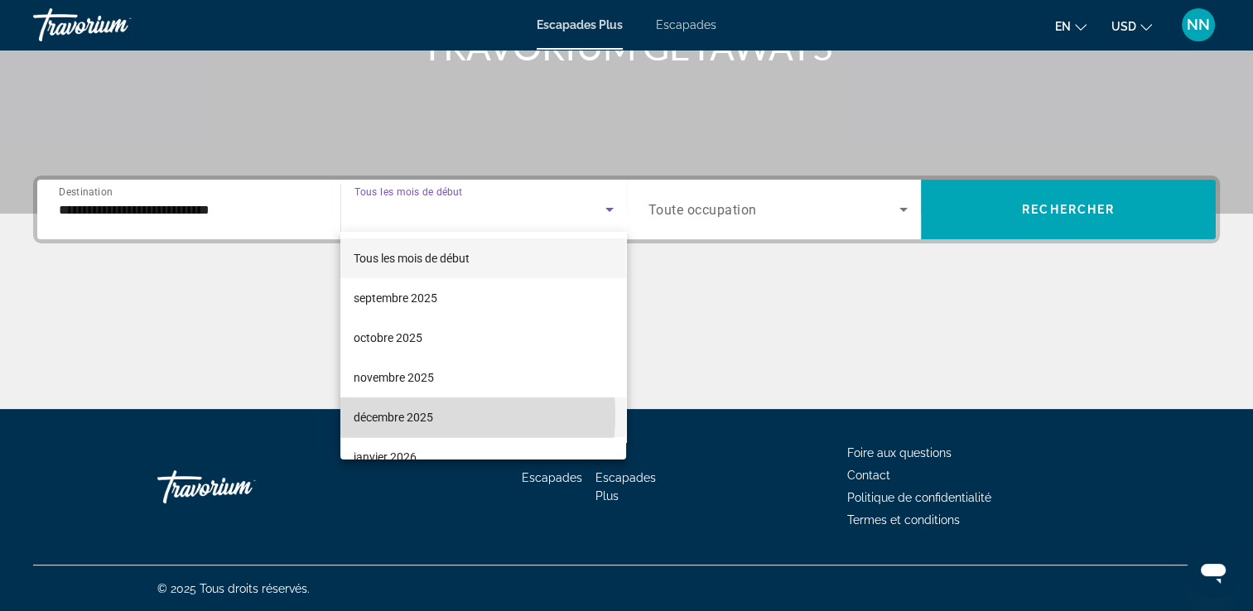
click at [412, 415] on font "décembre 2025" at bounding box center [393, 417] width 79 height 13
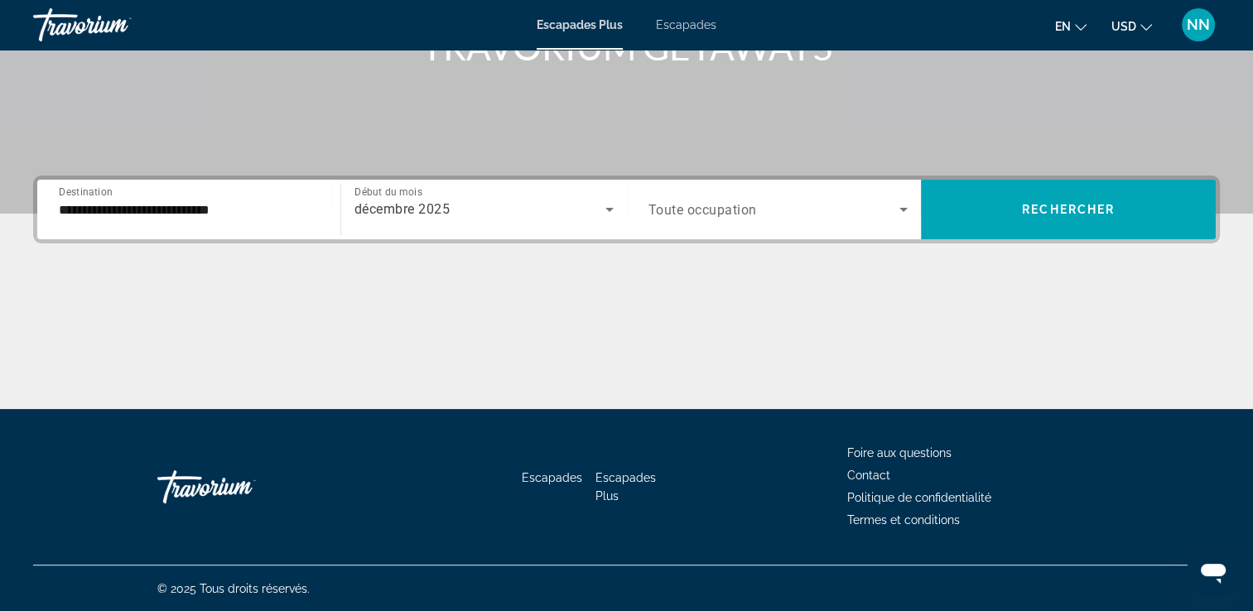
click at [739, 215] on span "Toute occupation" at bounding box center [702, 210] width 108 height 16
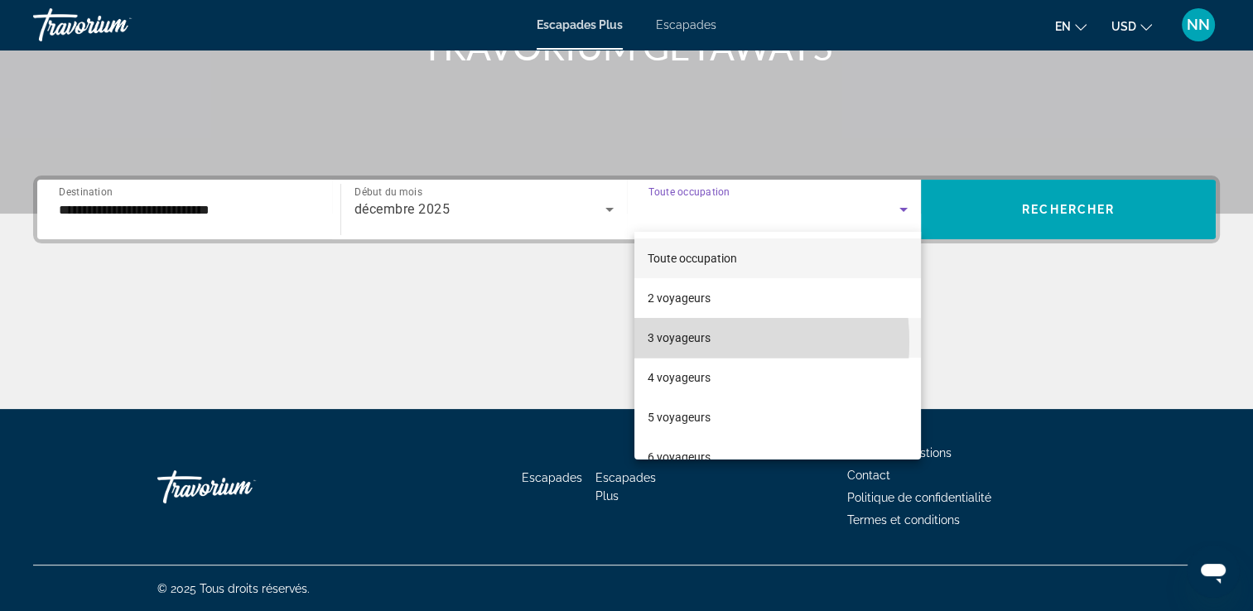
click at [666, 342] on font "3 voyageurs" at bounding box center [678, 337] width 63 height 13
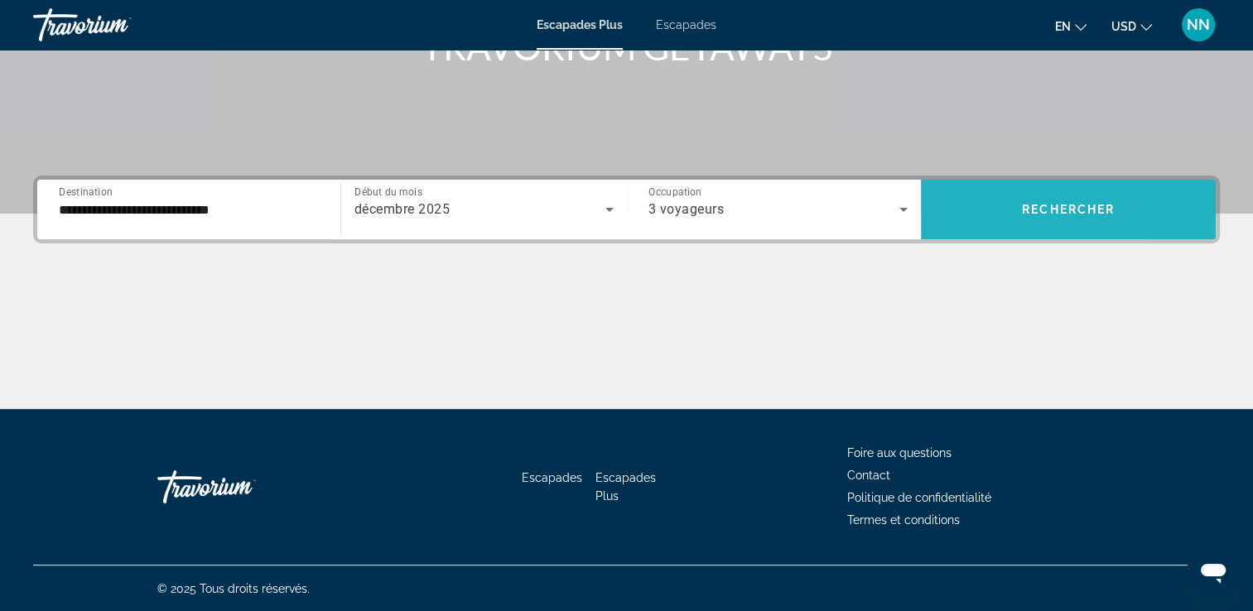
click at [973, 201] on span "Widget de recherche" at bounding box center [1068, 210] width 295 height 40
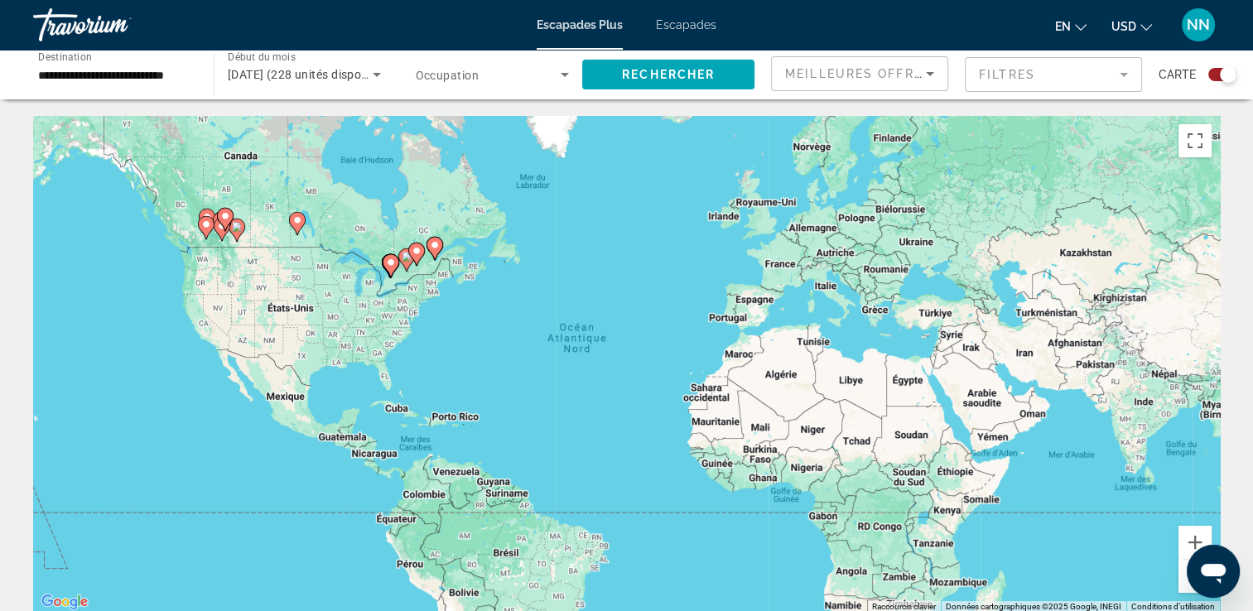
click at [433, 257] on icon "Contenu principal" at bounding box center [434, 248] width 17 height 23
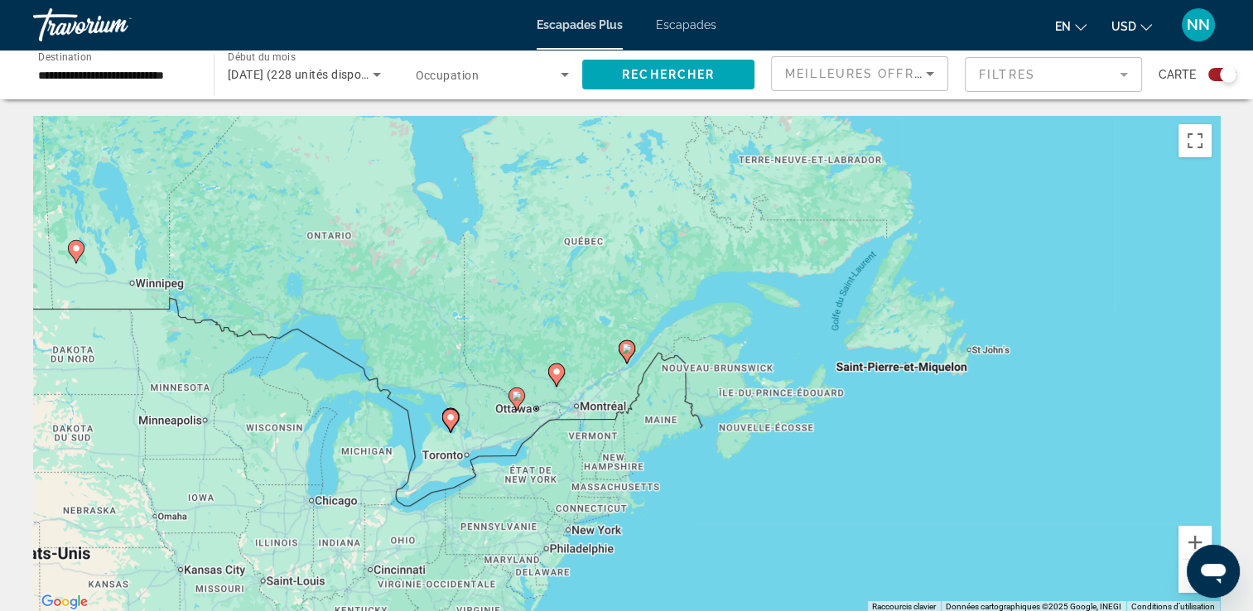
click at [628, 355] on icon "Contenu principal" at bounding box center [625, 352] width 15 height 22
type input "**********"
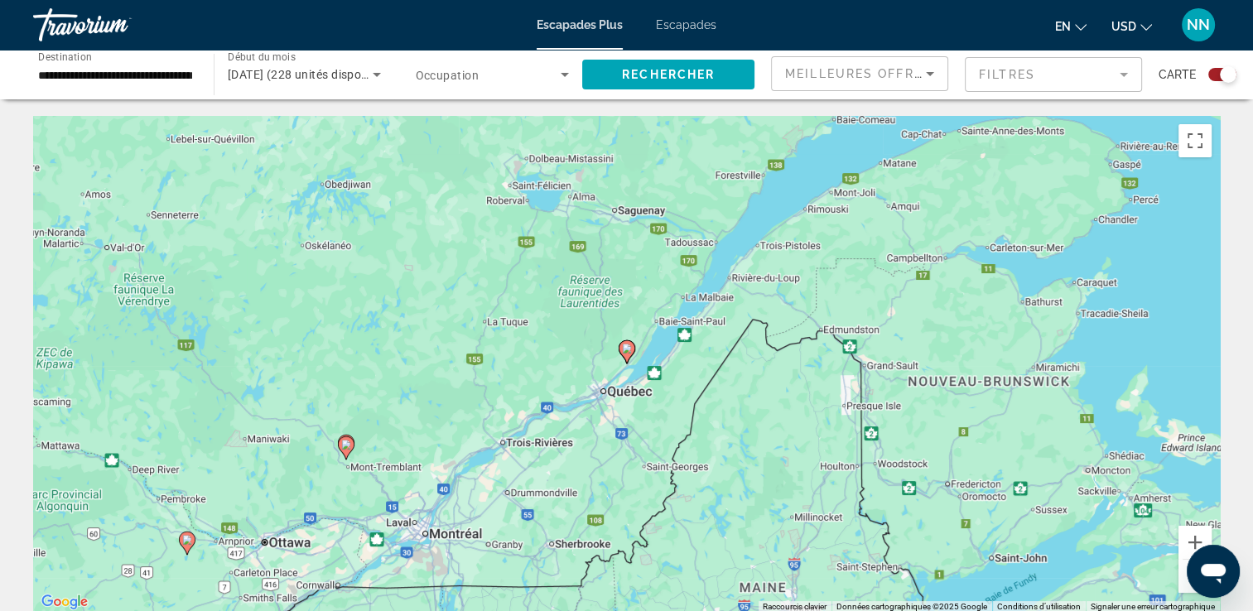
click at [628, 355] on icon "Contenu principal" at bounding box center [625, 352] width 15 height 22
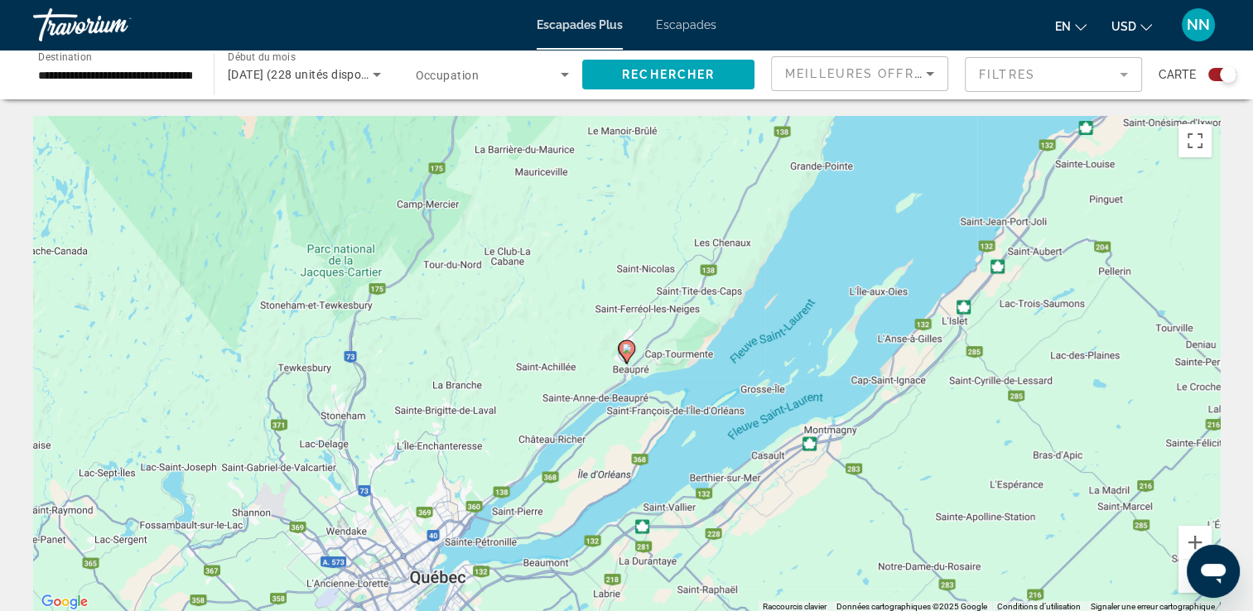
click at [629, 349] on image "Contenu principal" at bounding box center [627, 349] width 10 height 10
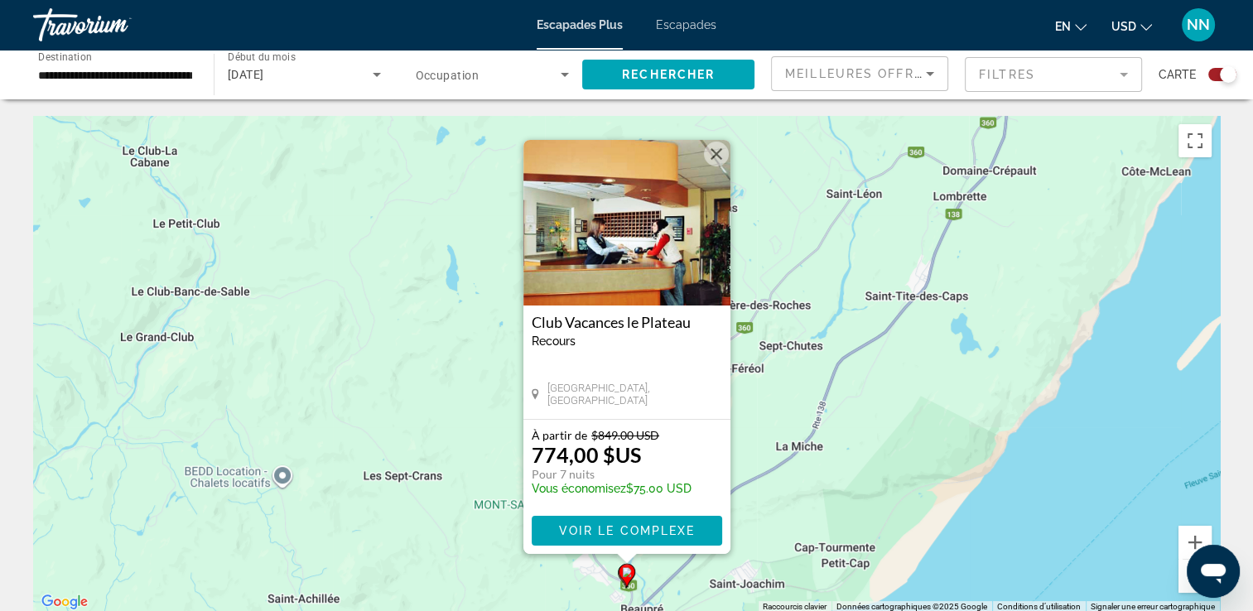
click at [724, 147] on button "Fermer" at bounding box center [716, 154] width 25 height 25
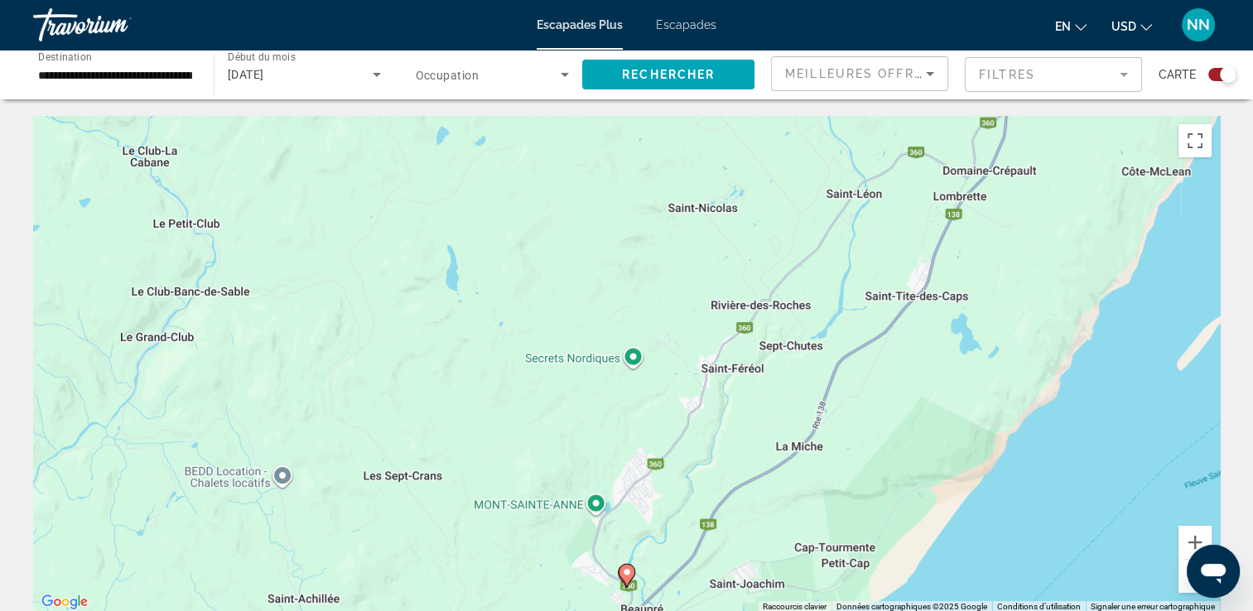
click at [1179, 590] on button "Zoom arrière" at bounding box center [1194, 576] width 33 height 33
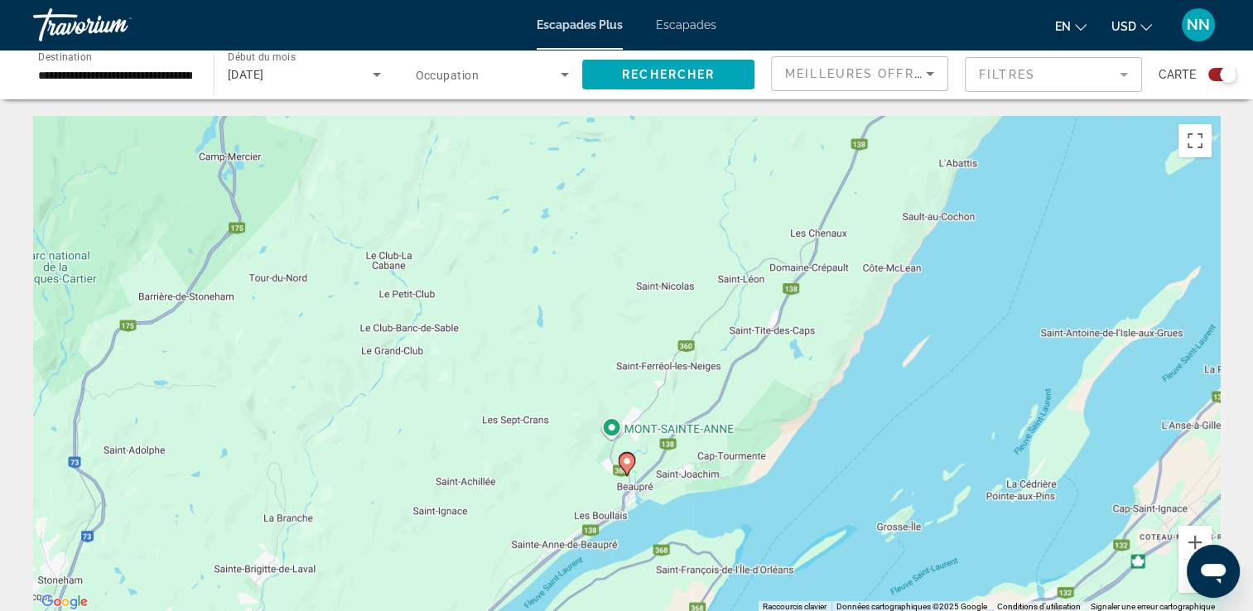
click at [1185, 585] on button "Zoom arrière" at bounding box center [1194, 576] width 33 height 33
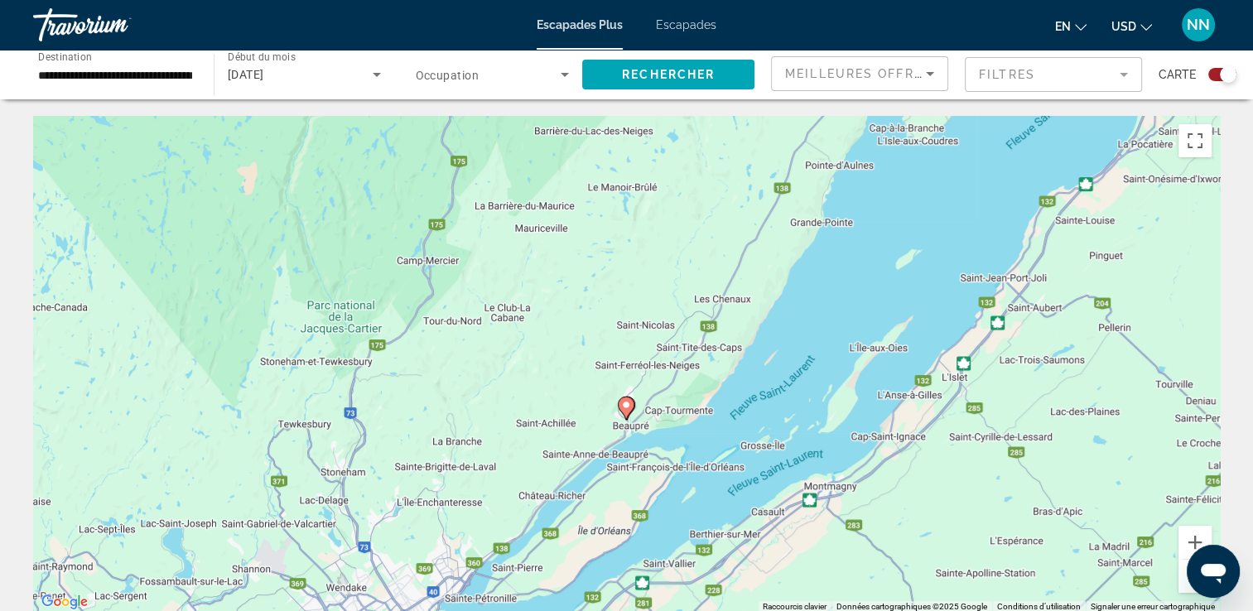
click at [1185, 585] on button "Zoom arrière" at bounding box center [1194, 576] width 33 height 33
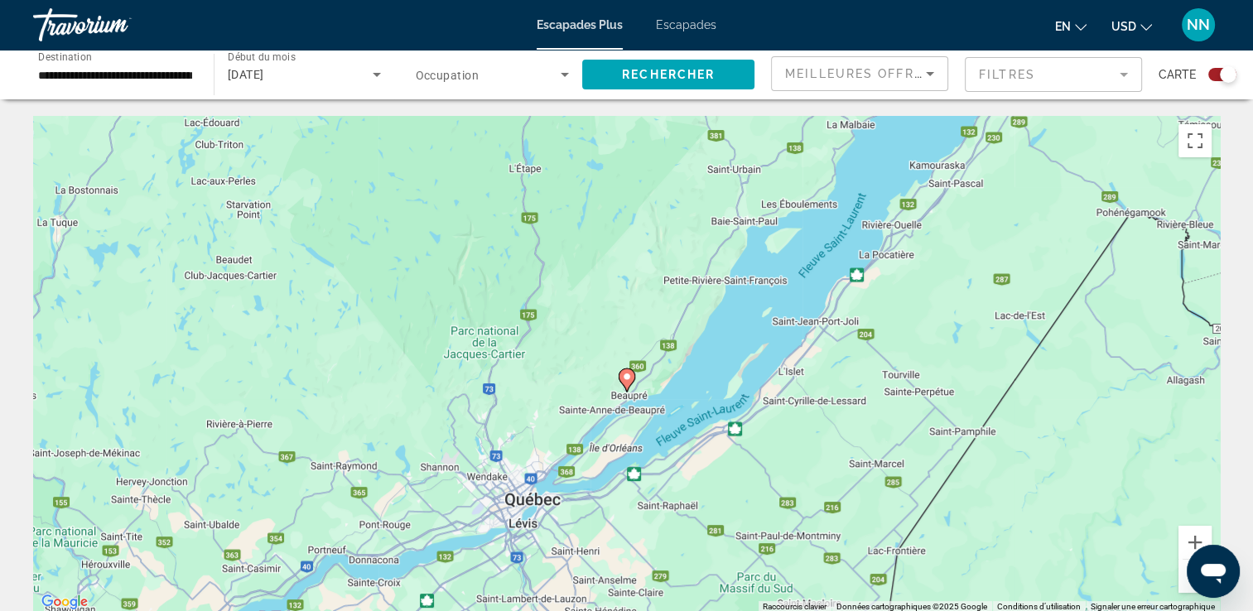
click at [1186, 585] on button "Zoom arrière" at bounding box center [1194, 576] width 33 height 33
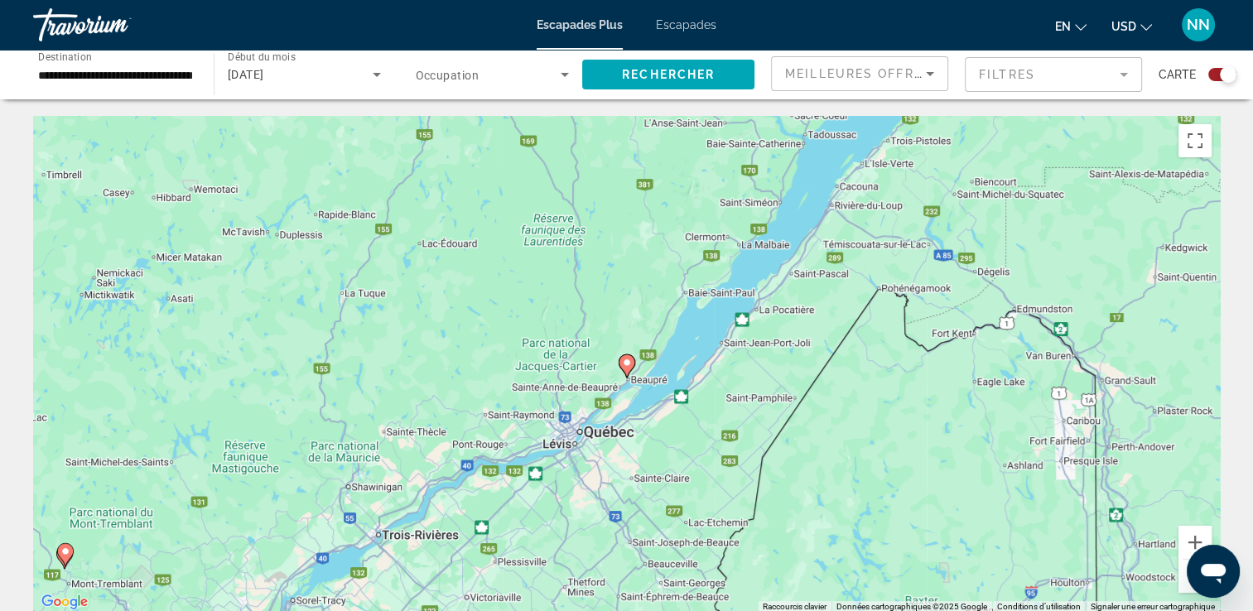
click at [1186, 585] on button "Zoom arrière" at bounding box center [1194, 576] width 33 height 33
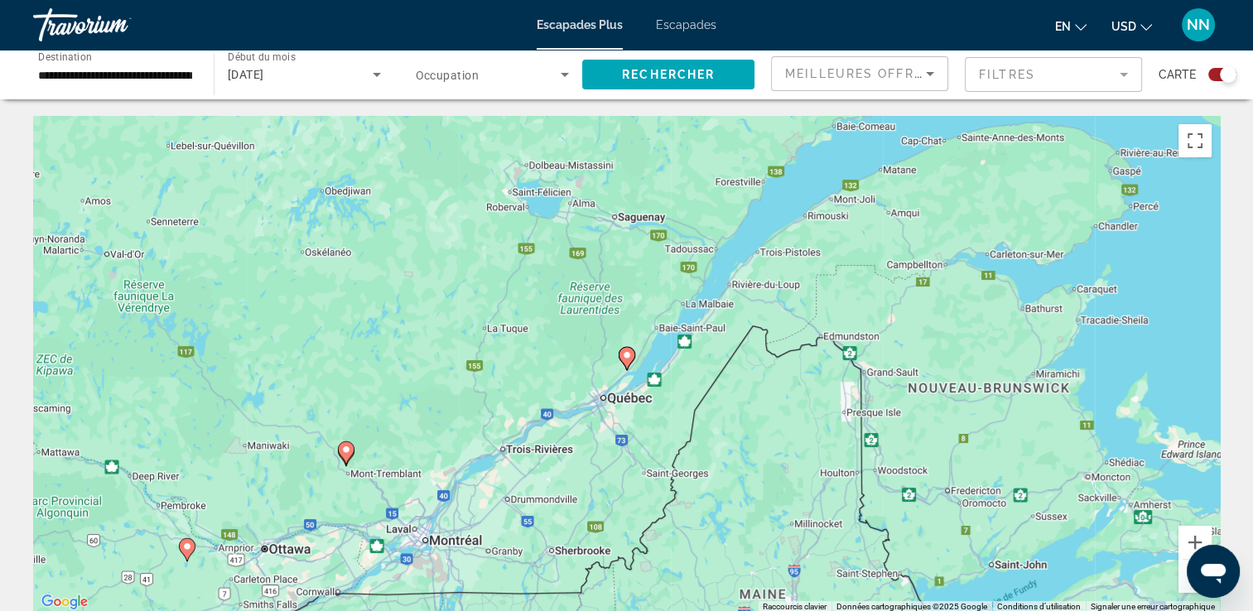
click at [187, 546] on image "Contenu principal" at bounding box center [187, 546] width 10 height 10
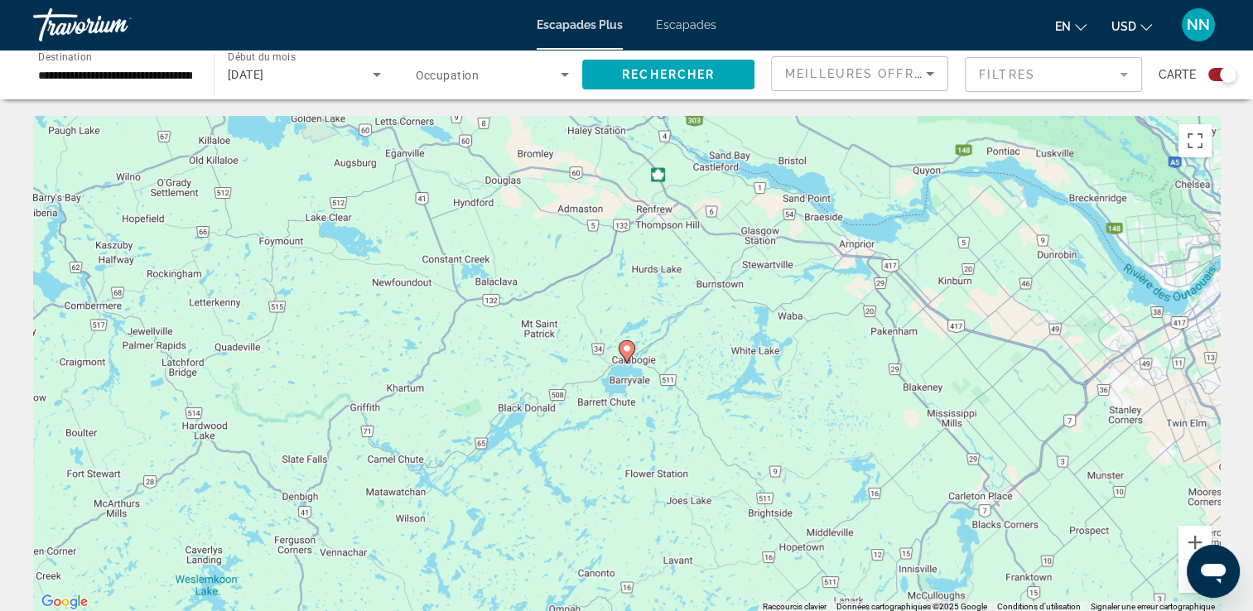
click at [703, 284] on div "Pour naviguer, appuyez sur les touches fléchées. Pour activer le glissement ave…" at bounding box center [626, 364] width 1186 height 497
click at [623, 352] on image "Contenu principal" at bounding box center [627, 349] width 10 height 10
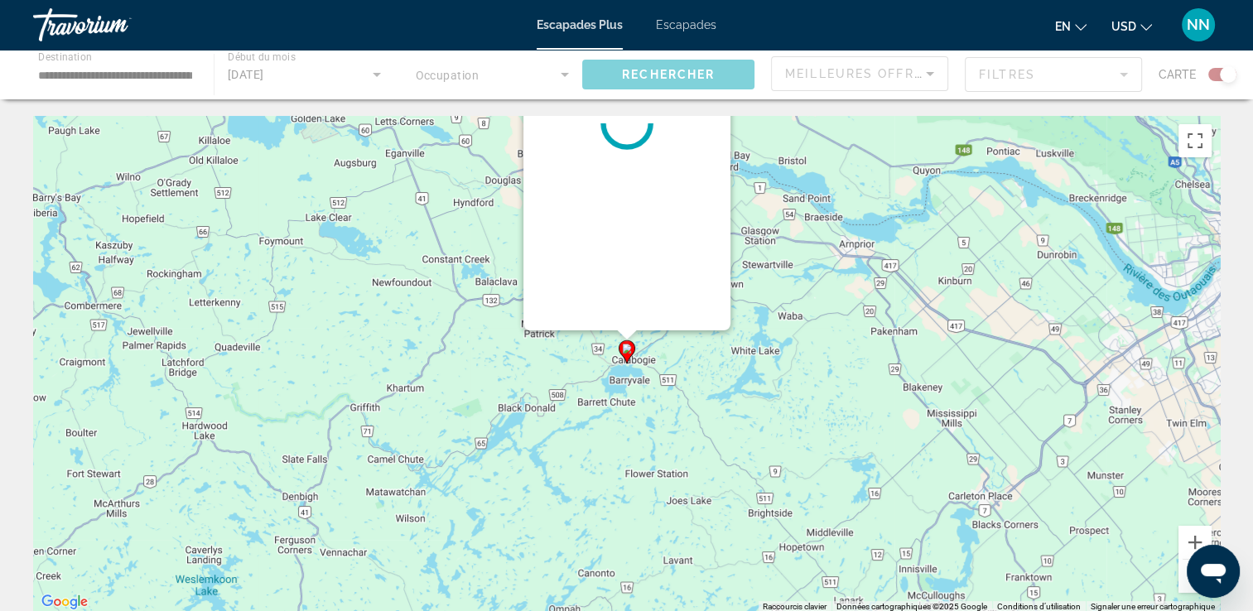
click at [623, 352] on image "Contenu principal" at bounding box center [627, 349] width 10 height 10
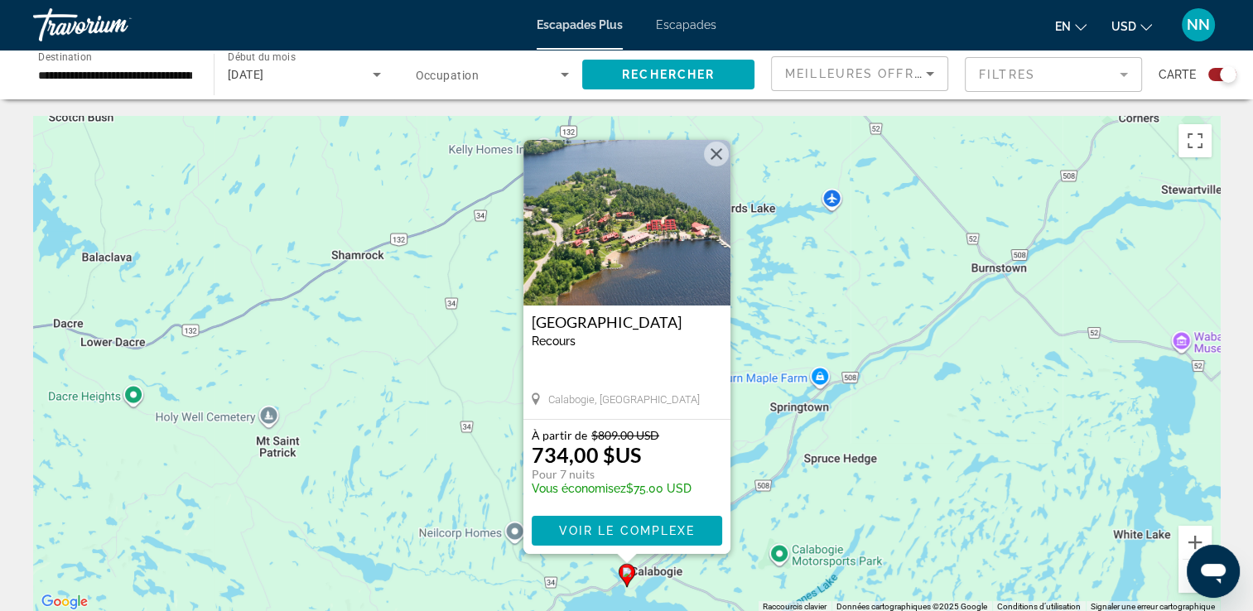
click at [715, 147] on button "Fermer" at bounding box center [716, 154] width 25 height 25
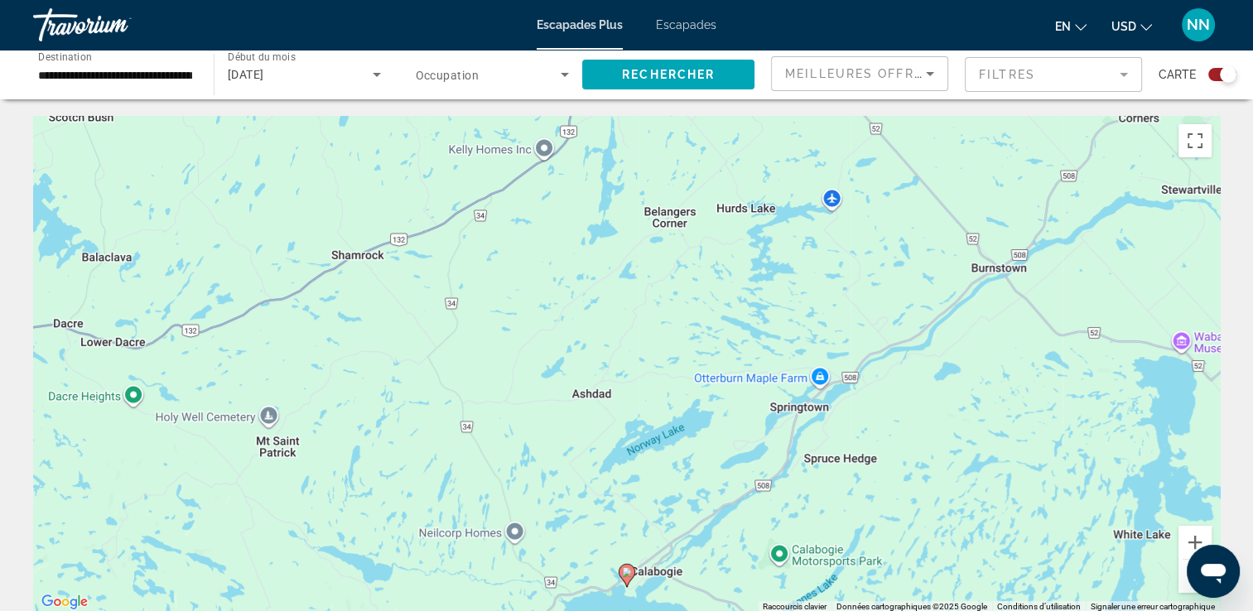
click at [662, 28] on span "Escapades" at bounding box center [686, 24] width 60 height 13
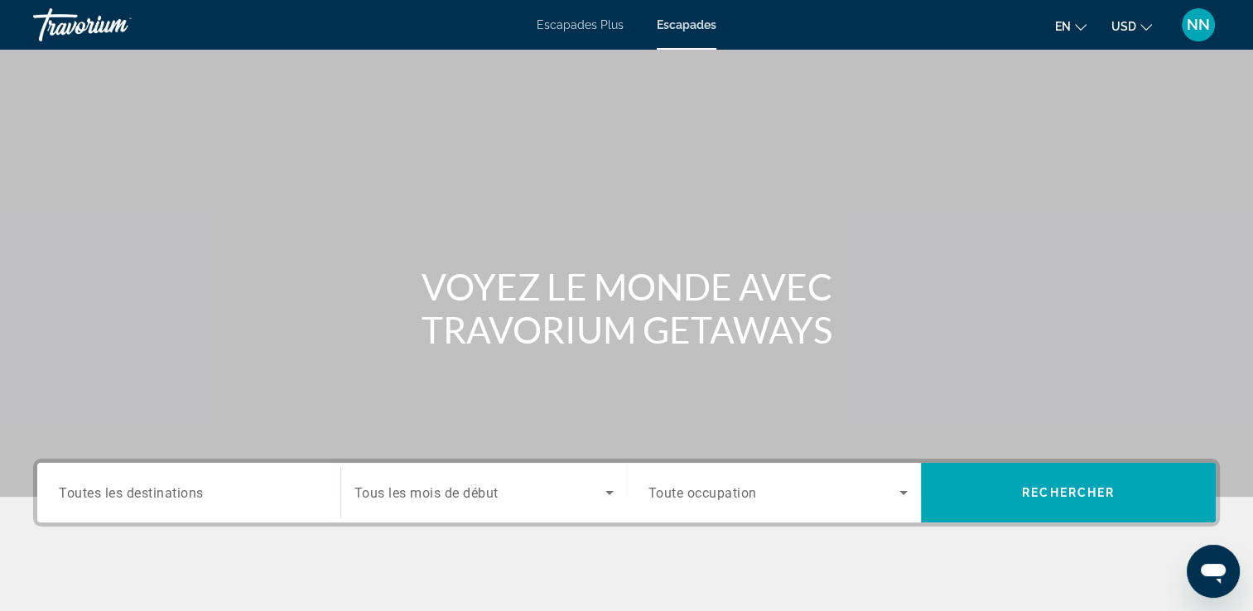
click at [142, 483] on div "Destination Toutes les destinations" at bounding box center [189, 492] width 260 height 47
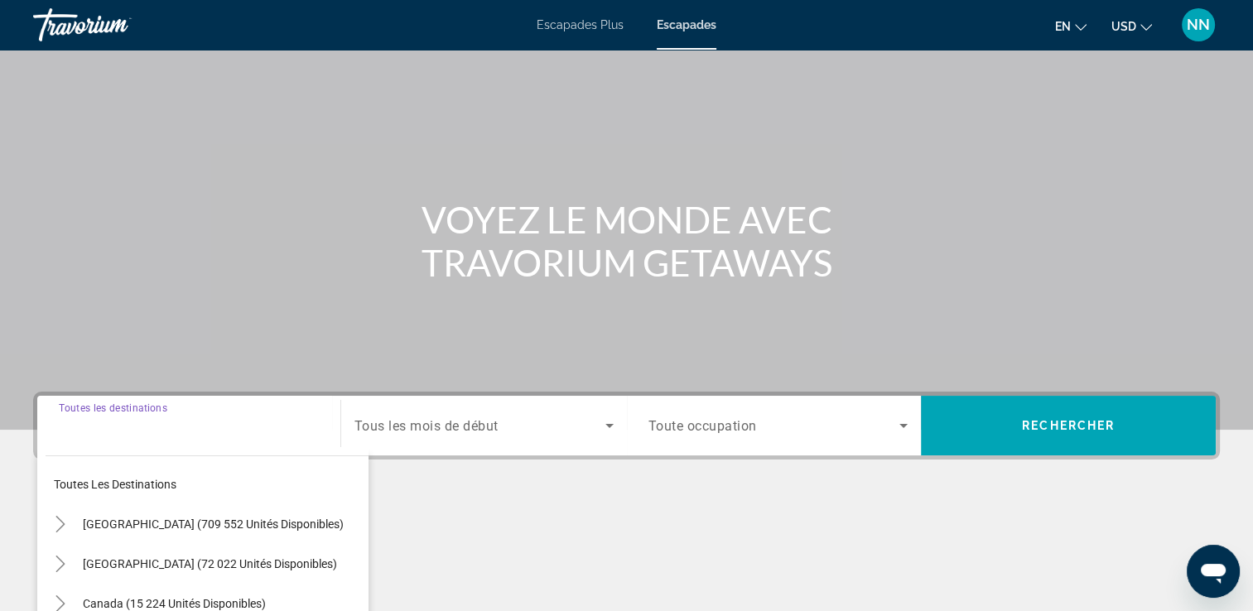
scroll to position [283, 0]
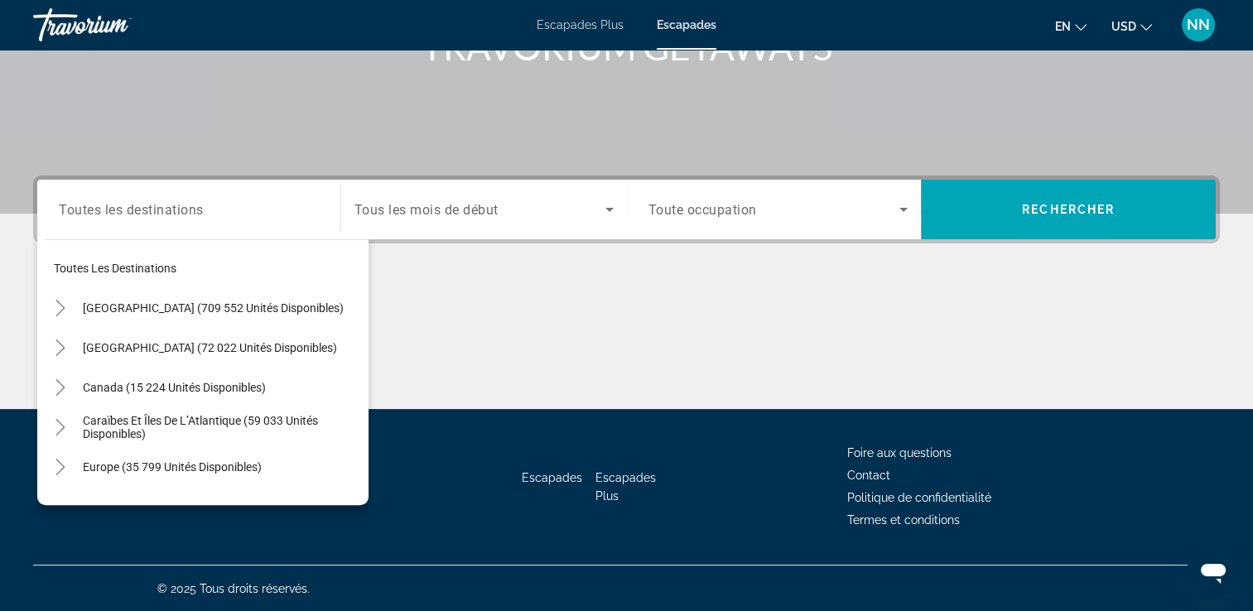
click at [157, 229] on div "Widget de recherche" at bounding box center [189, 209] width 260 height 47
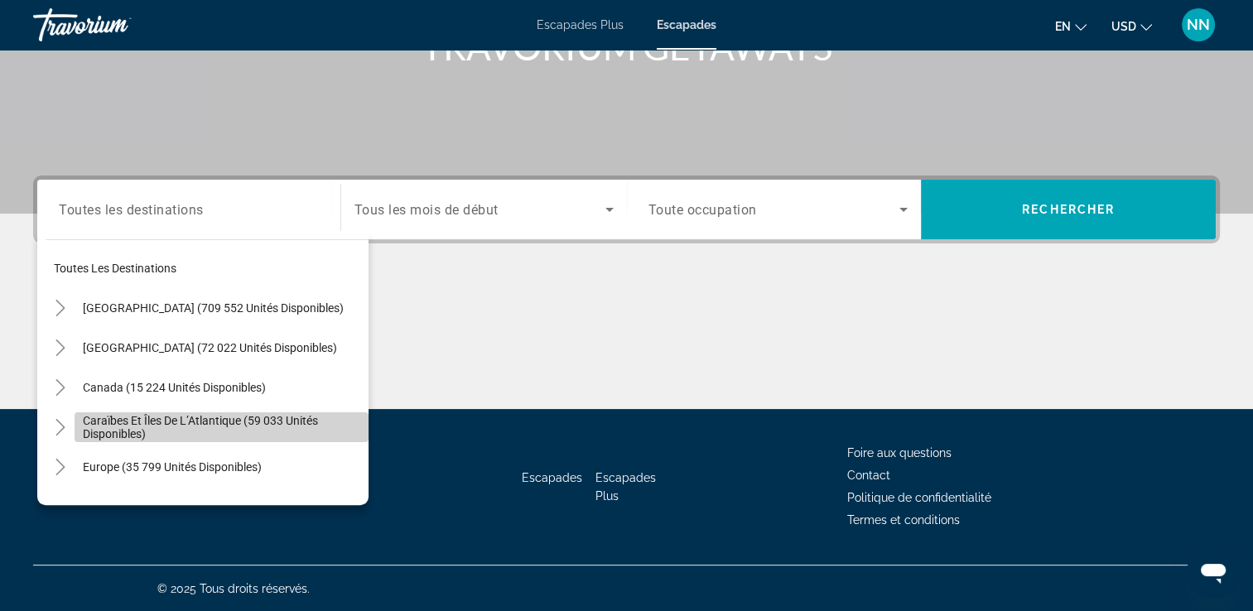
click at [272, 426] on span "Caraïbes et îles de l’Atlantique (59 033 unités disponibles)" at bounding box center [221, 427] width 277 height 26
type input "**********"
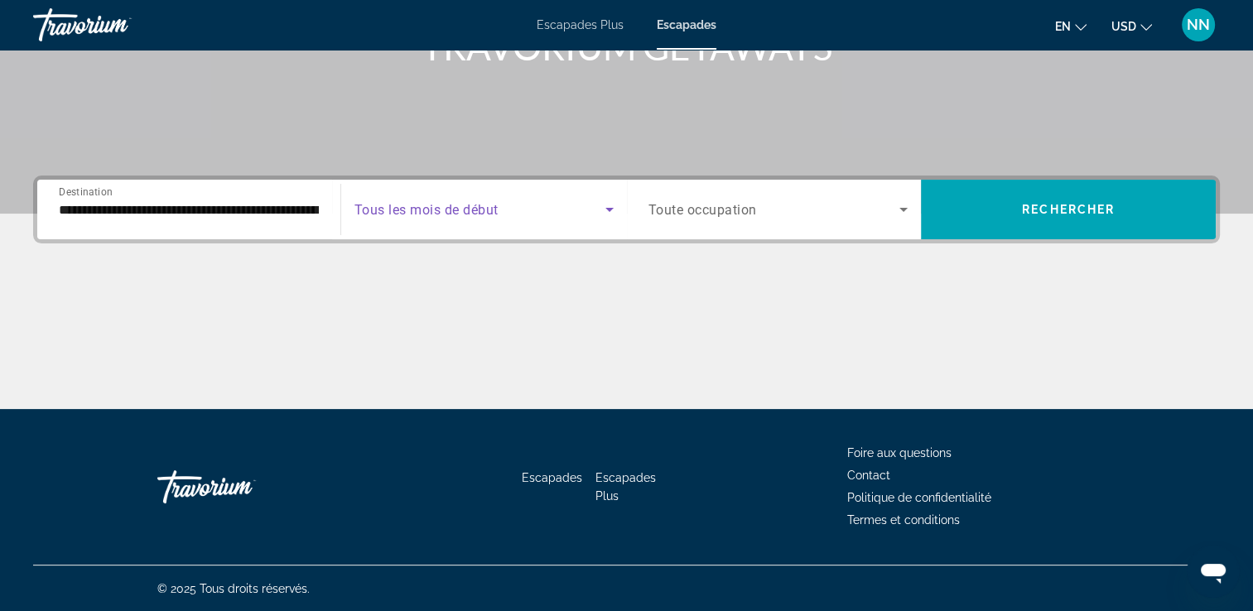
click at [464, 217] on span "Widget de recherche" at bounding box center [479, 210] width 251 height 20
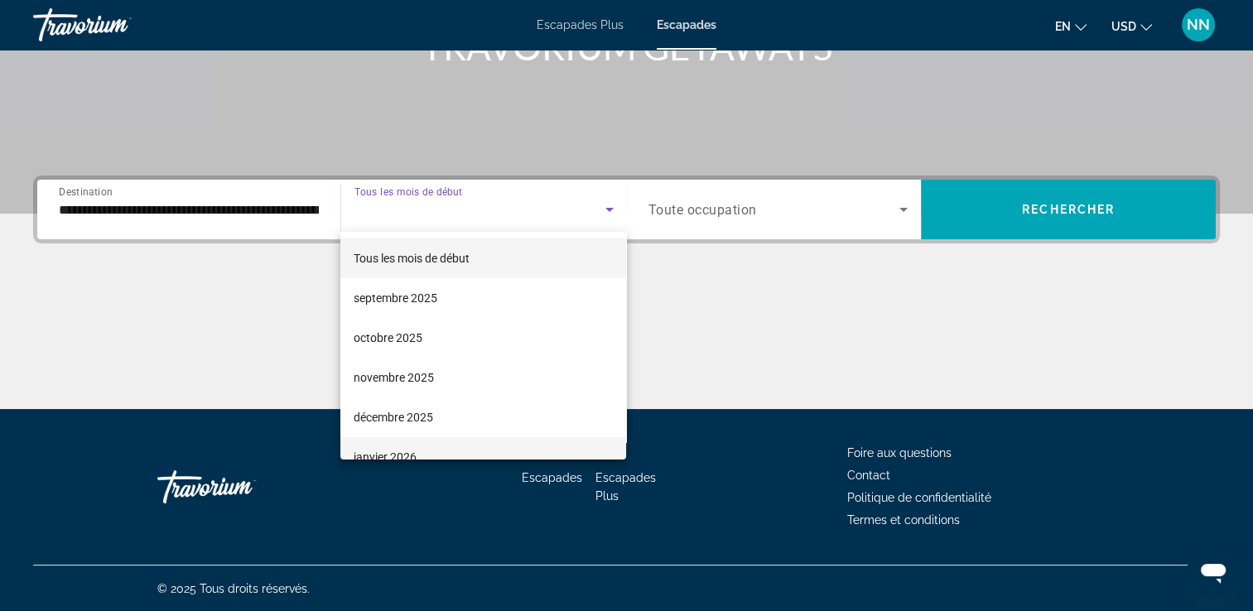
click at [473, 449] on mat-option "janvier 2026" at bounding box center [483, 457] width 286 height 40
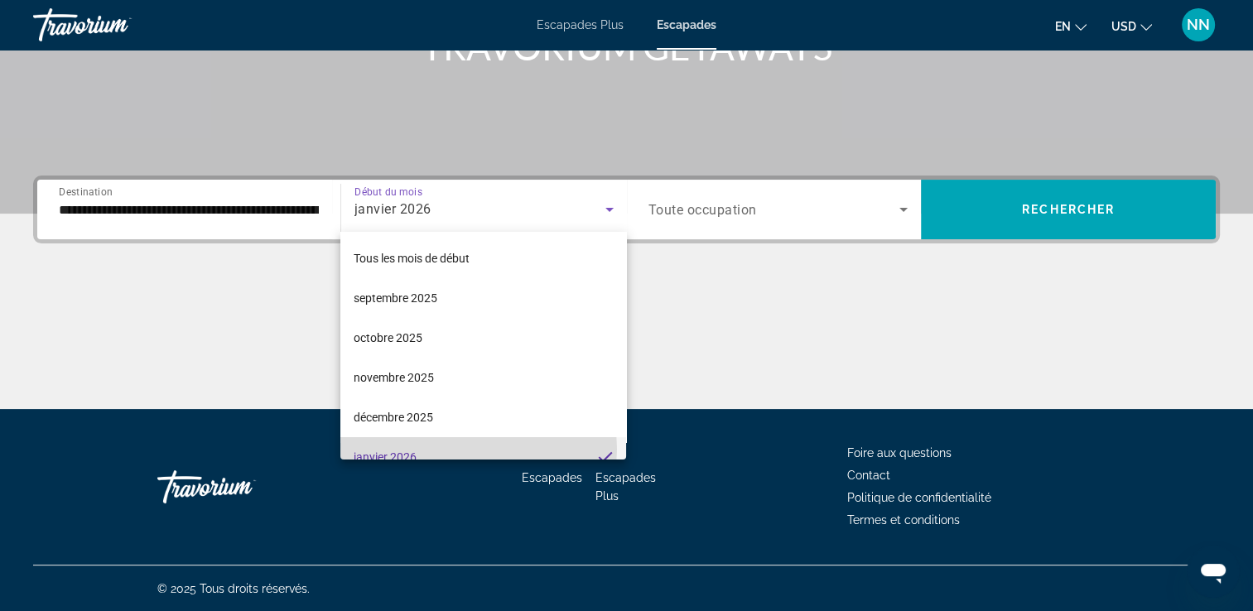
scroll to position [17, 0]
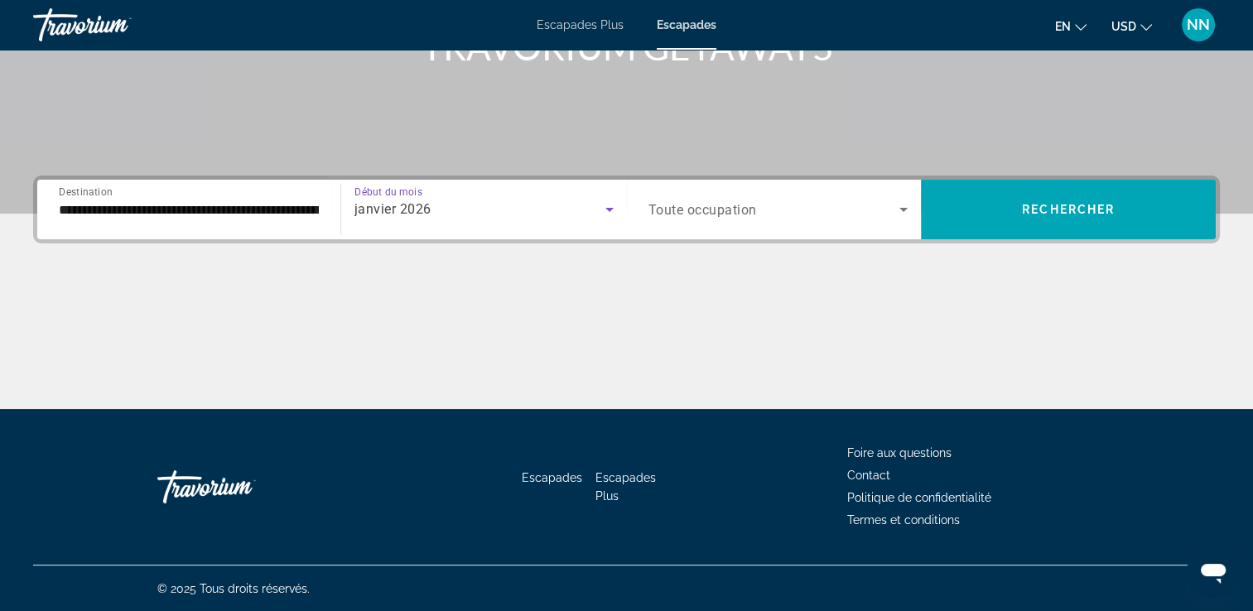
click at [725, 214] on span "Toute occupation" at bounding box center [702, 210] width 108 height 16
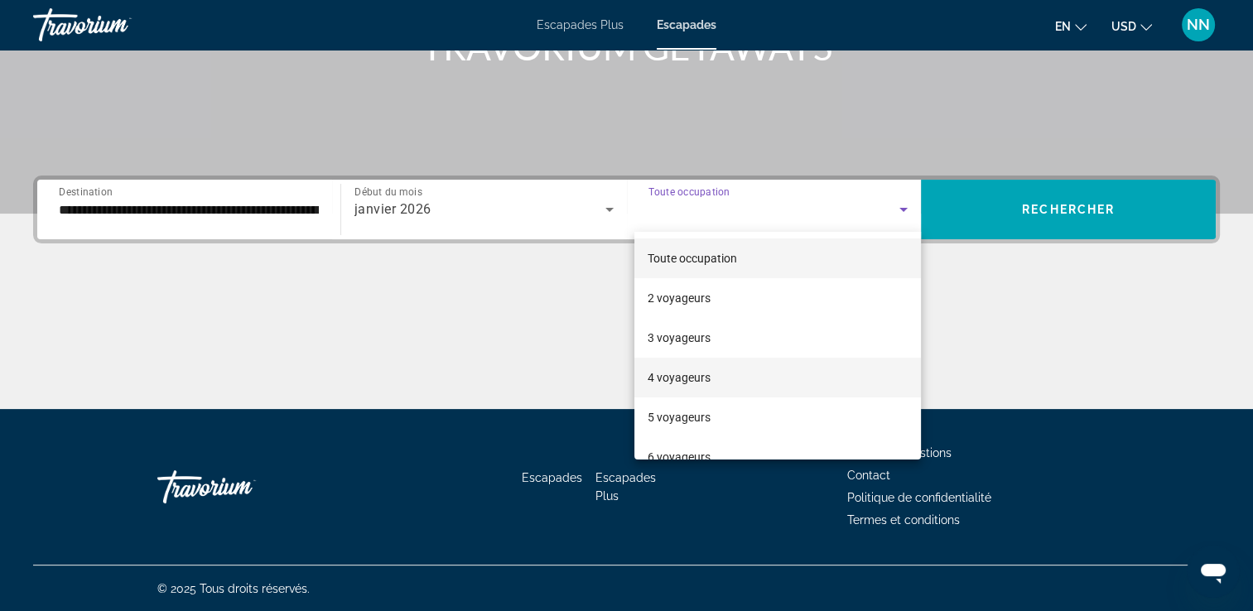
click at [731, 388] on mat-option "4 voyageurs" at bounding box center [777, 378] width 286 height 40
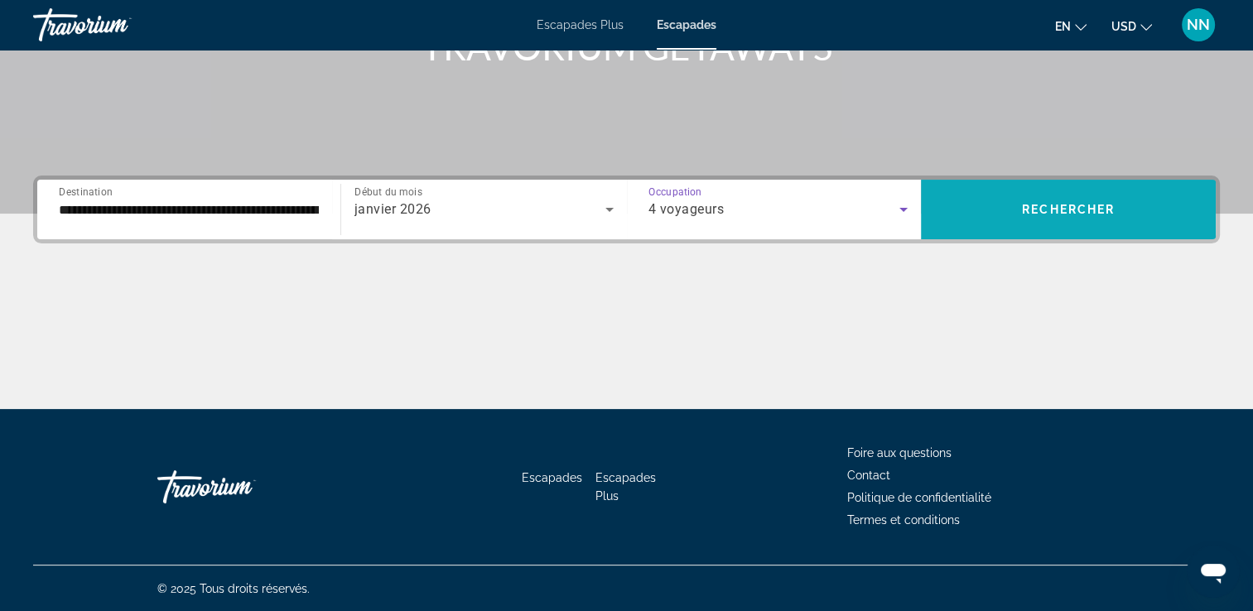
click at [1003, 201] on span "Widget de recherche" at bounding box center [1068, 210] width 295 height 40
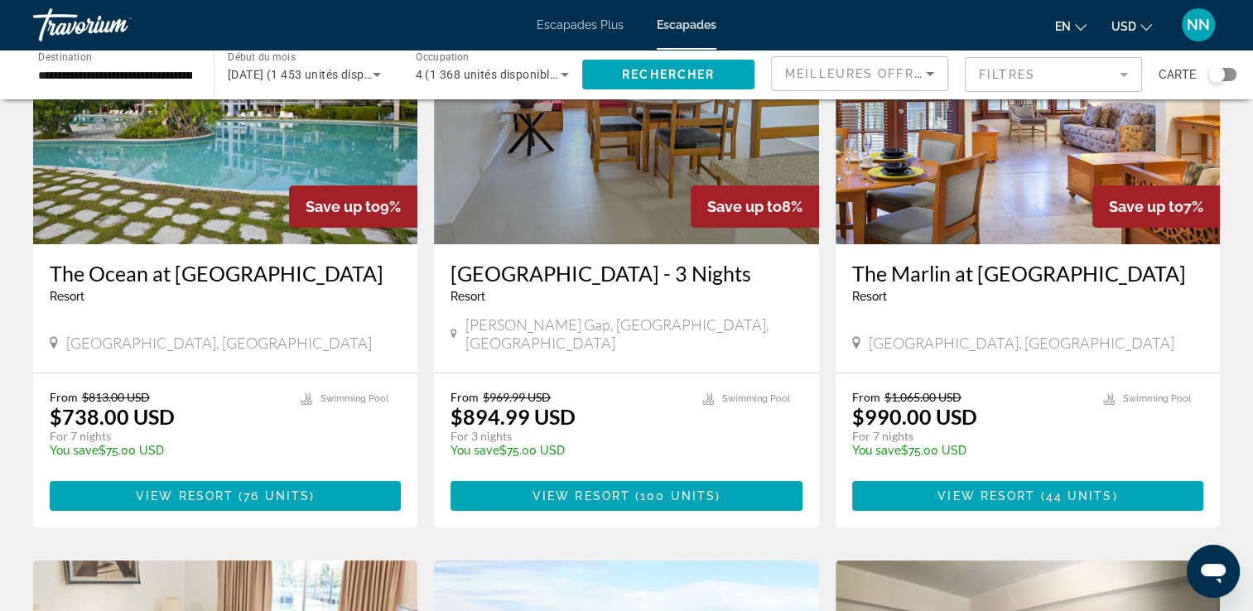
scroll to position [180, 0]
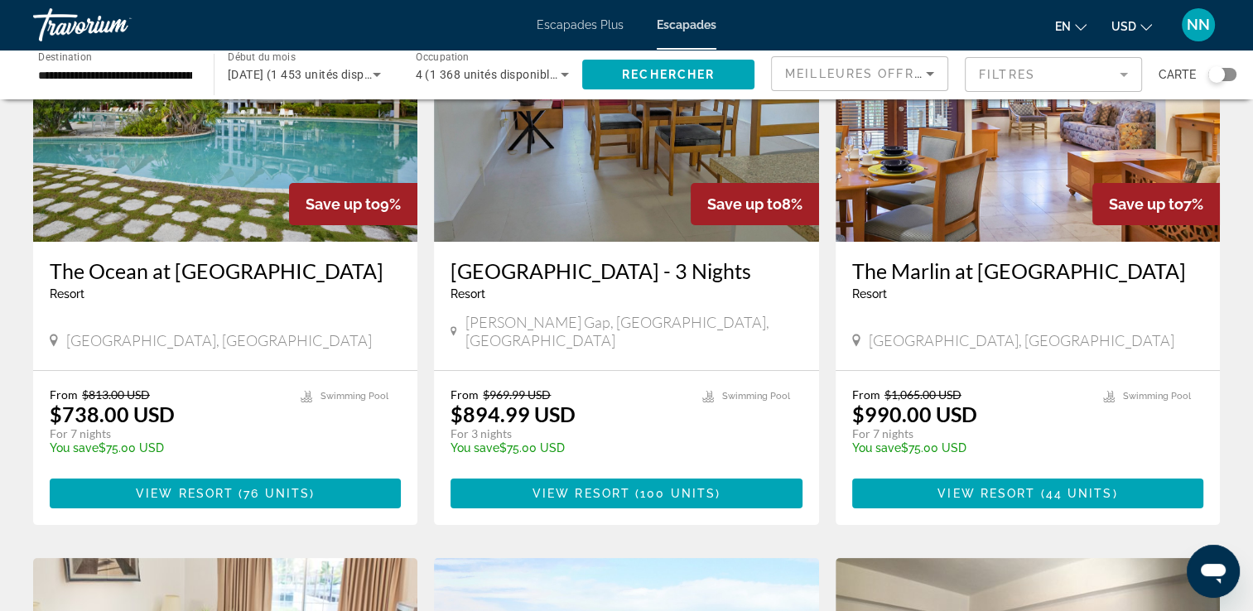
click at [230, 176] on img "Contenu principal" at bounding box center [225, 109] width 384 height 265
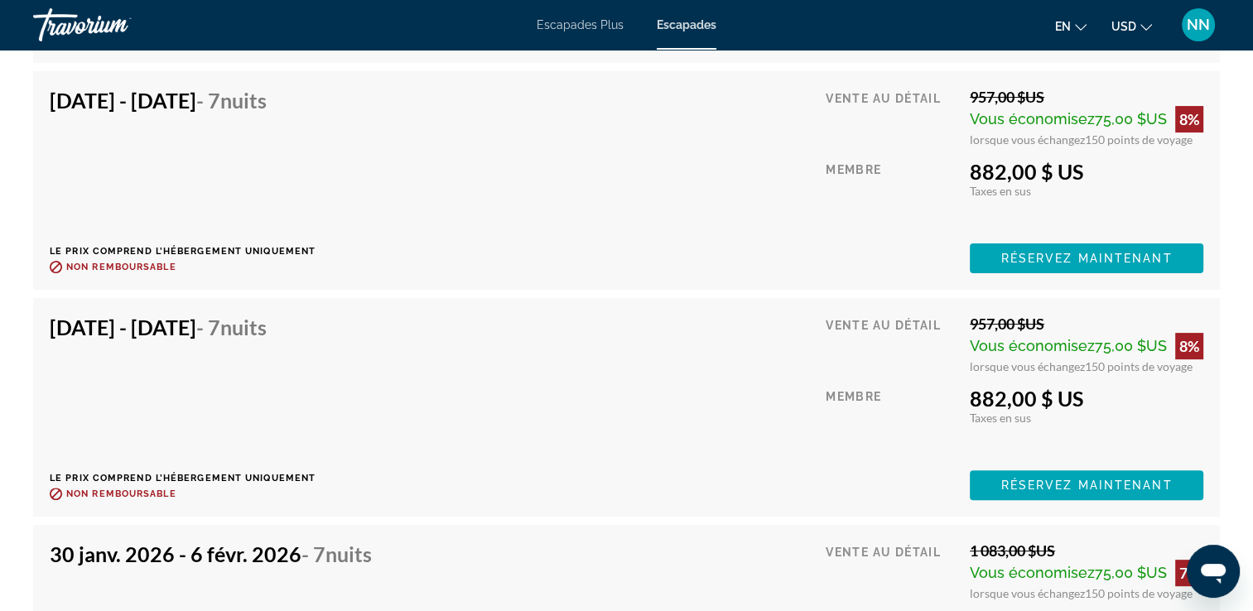
scroll to position [6610, 0]
